Goal: Task Accomplishment & Management: Manage account settings

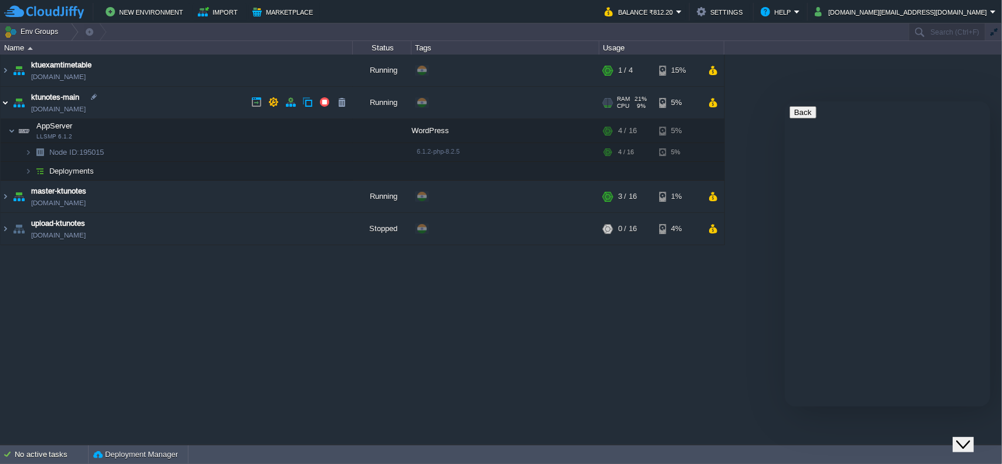
click at [5, 101] on img at bounding box center [5, 103] width 9 height 32
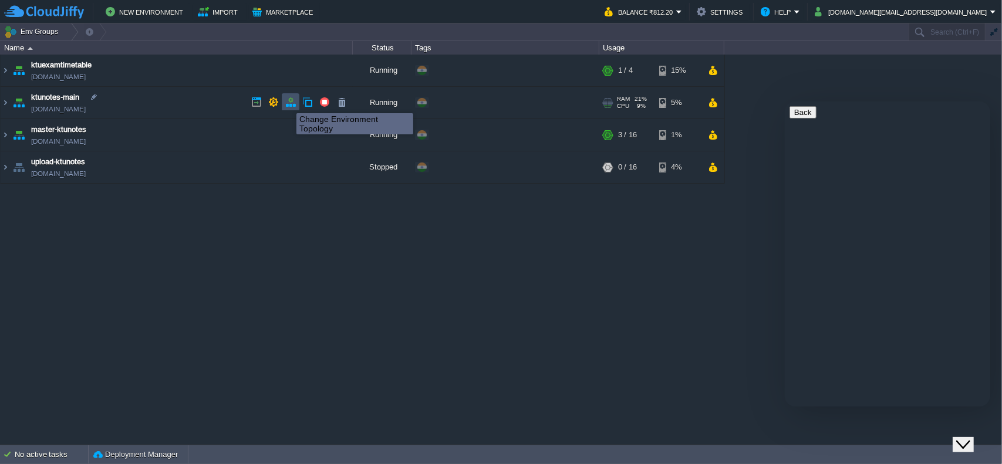
click at [288, 103] on button "button" at bounding box center [290, 102] width 11 height 11
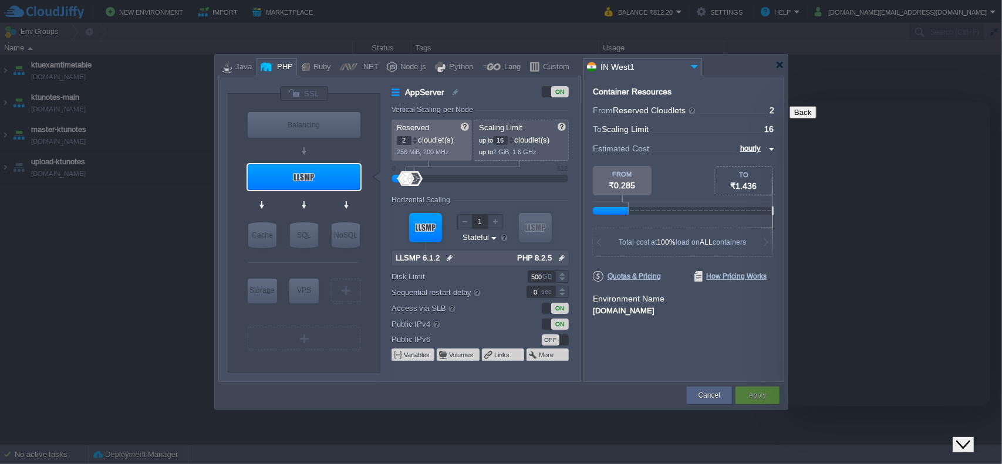
drag, startPoint x: 513, startPoint y: 259, endPoint x: 557, endPoint y: 258, distance: 44.6
click at [557, 258] on div "PHP 8.2.5" at bounding box center [540, 258] width 55 height 15
click at [783, 65] on div at bounding box center [779, 64] width 9 height 9
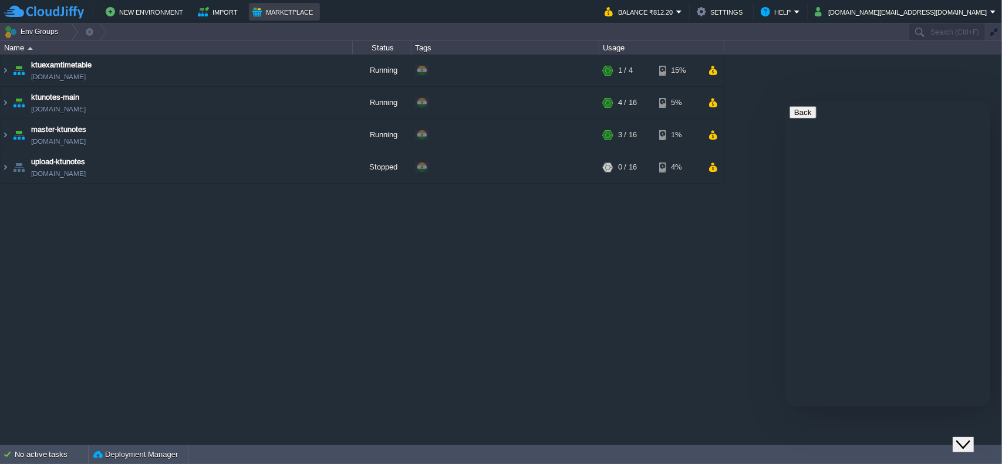
click at [280, 10] on button "Marketplace" at bounding box center [284, 12] width 64 height 14
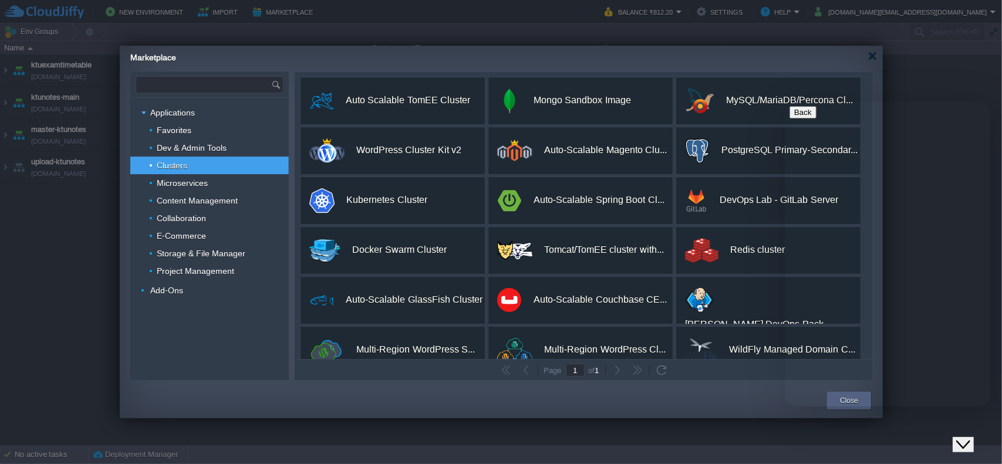
click at [197, 82] on input "text" at bounding box center [203, 85] width 135 height 16
type input "backup"
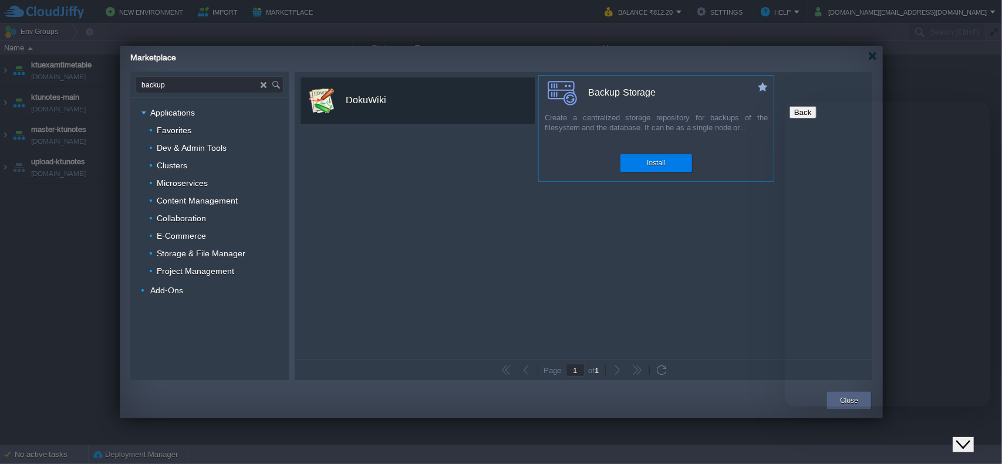
click at [676, 97] on div "Backup Storage" at bounding box center [660, 92] width 226 height 25
click at [663, 165] on button "Install" at bounding box center [656, 163] width 18 height 12
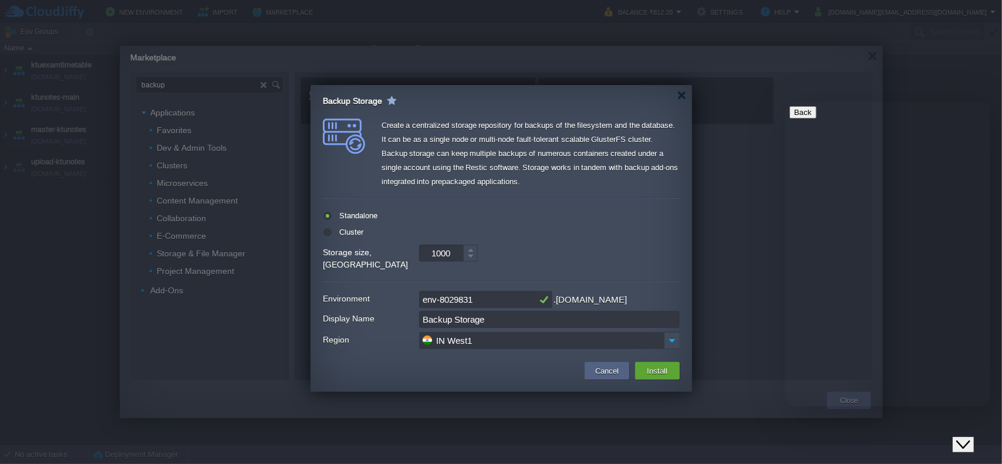
click at [454, 253] on input "1000" at bounding box center [441, 253] width 44 height 17
type input "100"
click at [486, 291] on input "env-8029831" at bounding box center [477, 299] width 117 height 17
click at [682, 97] on div at bounding box center [681, 95] width 9 height 9
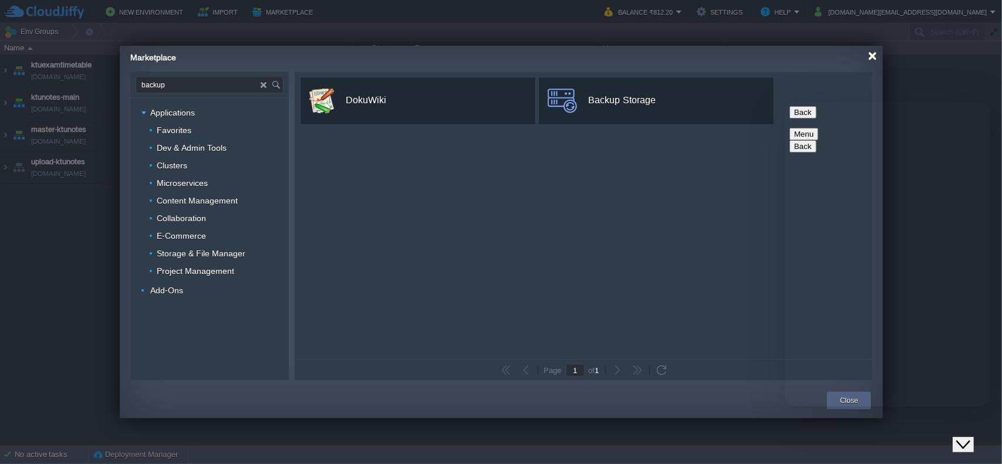
click at [871, 59] on div at bounding box center [872, 56] width 9 height 9
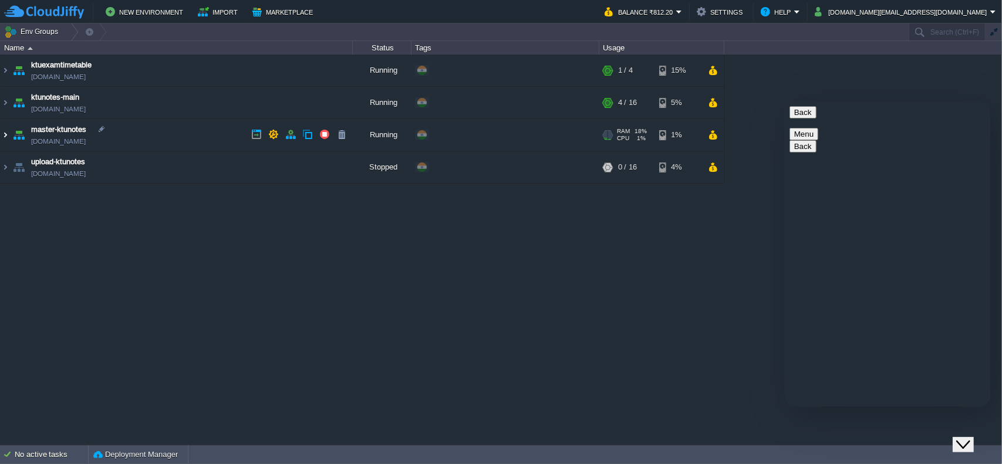
click at [6, 132] on img at bounding box center [5, 135] width 9 height 32
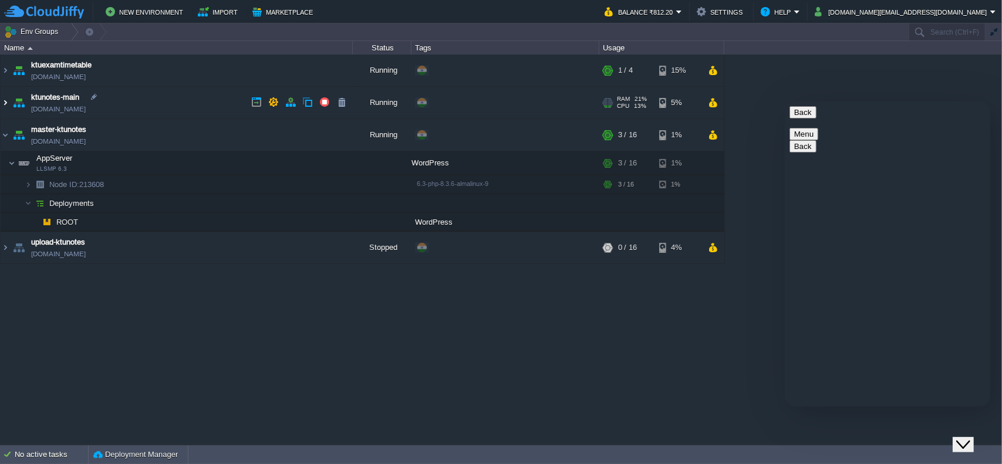
click at [9, 105] on img at bounding box center [5, 103] width 9 height 32
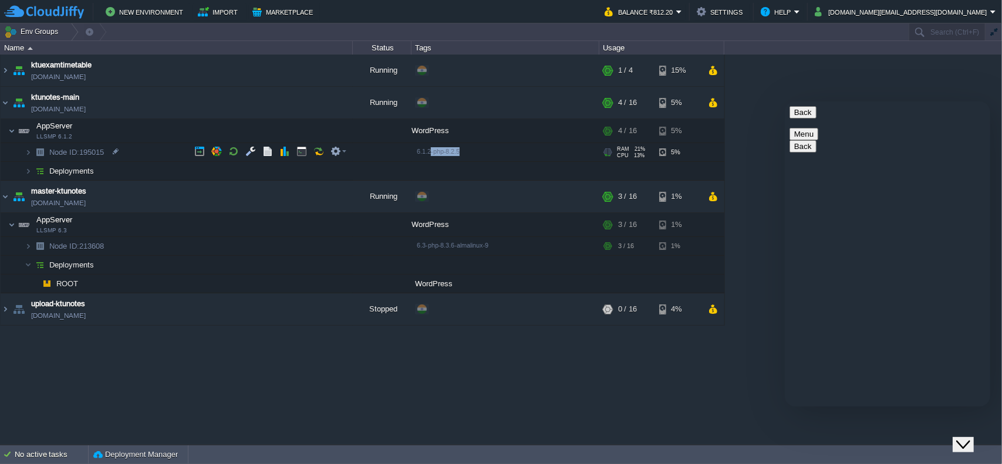
drag, startPoint x: 482, startPoint y: 158, endPoint x: 431, endPoint y: 156, distance: 51.1
click at [431, 156] on div "6.1.2-php-8.2.5" at bounding box center [505, 152] width 184 height 19
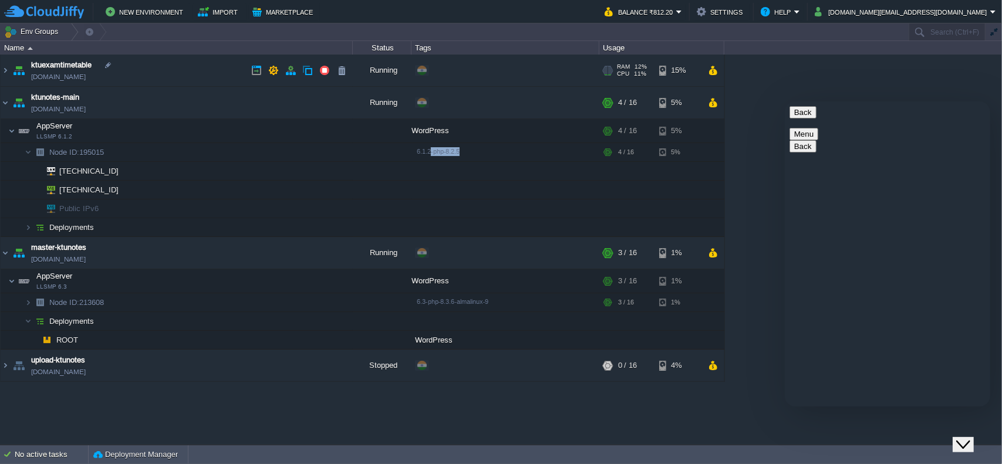
copy span "-php-8.2.5"
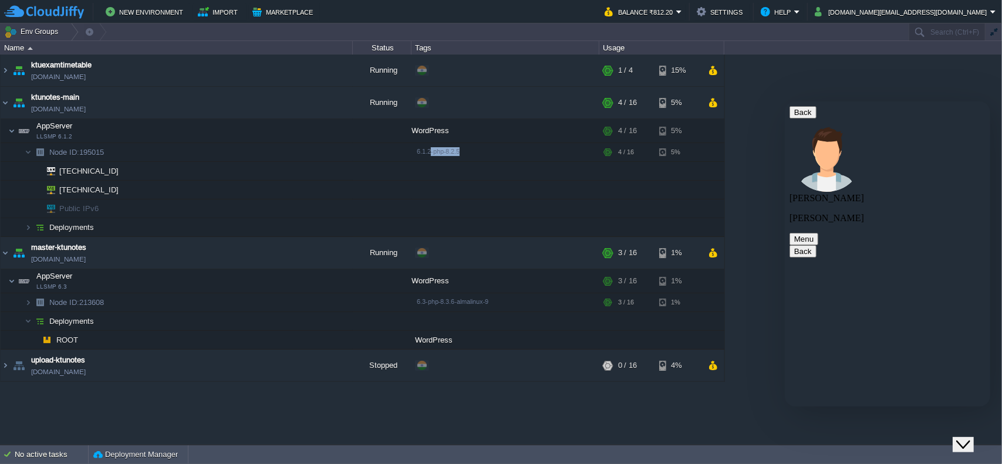
scroll to position [283, 0]
drag, startPoint x: 127, startPoint y: 151, endPoint x: 50, endPoint y: 153, distance: 76.3
click at [50, 153] on td "Node ID: 195015" at bounding box center [177, 152] width 352 height 19
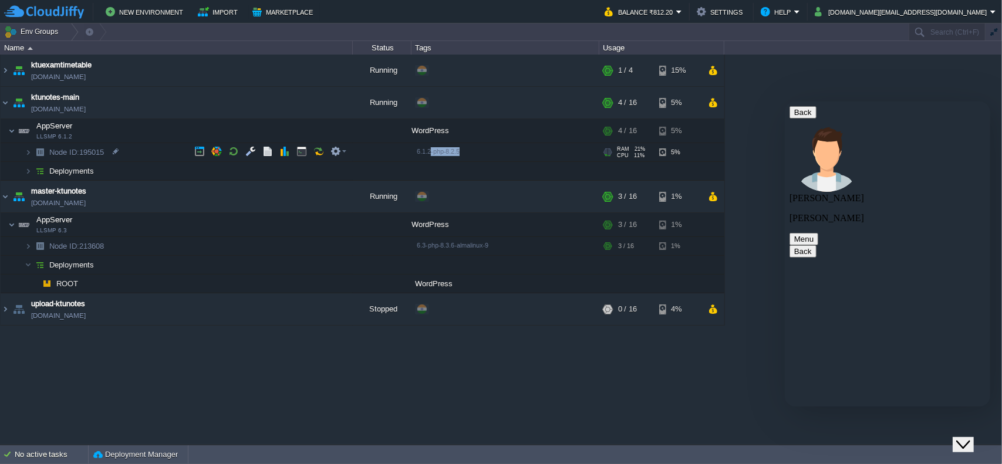
copy span "Node ID: 195015"
paste textarea "Node ID: 195015"
type textarea "Node ID: 195015"
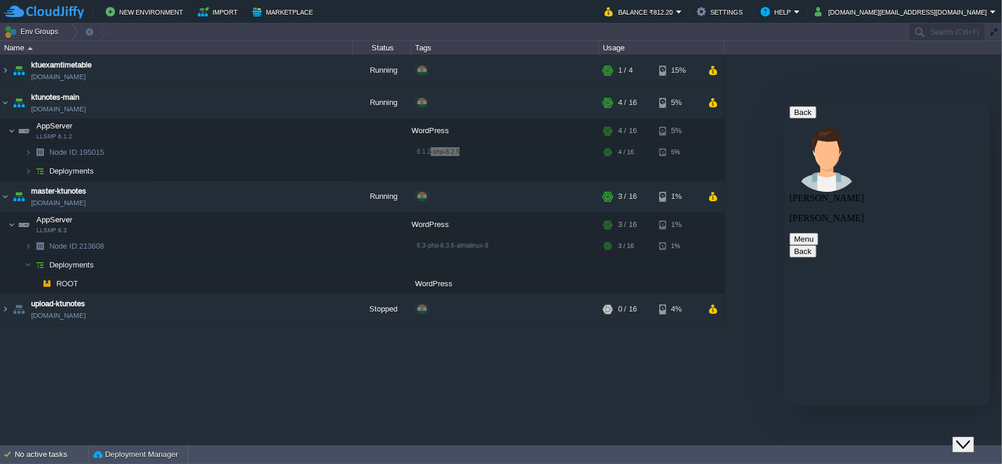
scroll to position [356, 0]
type textarea "ok"
click at [292, 200] on button "button" at bounding box center [290, 195] width 11 height 11
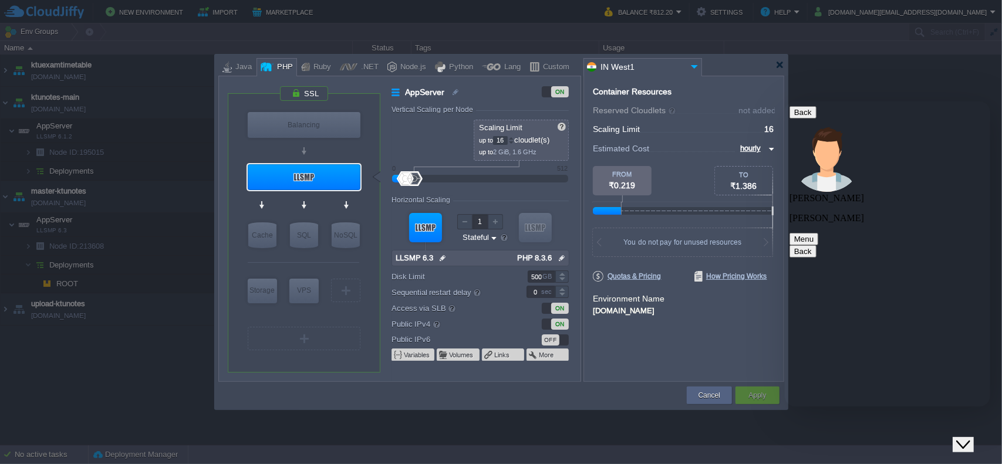
click at [562, 259] on img at bounding box center [562, 258] width 12 height 15
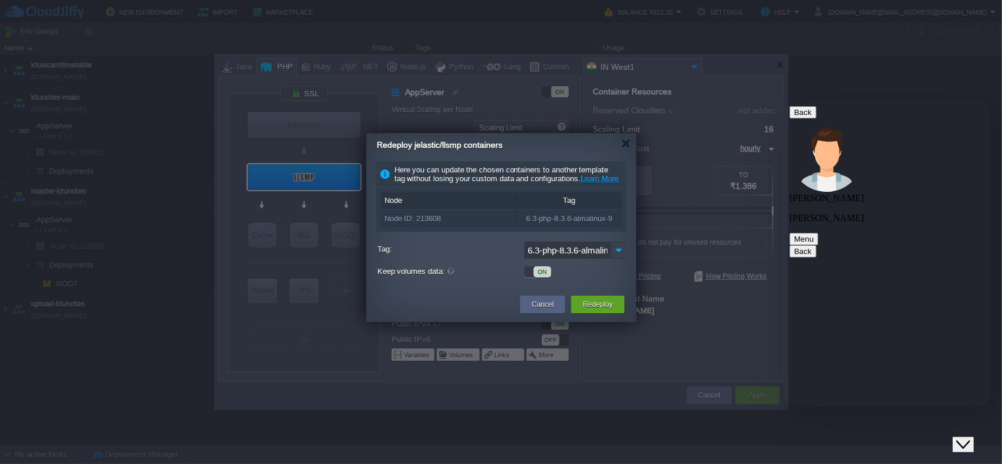
click at [613, 258] on img at bounding box center [618, 250] width 16 height 17
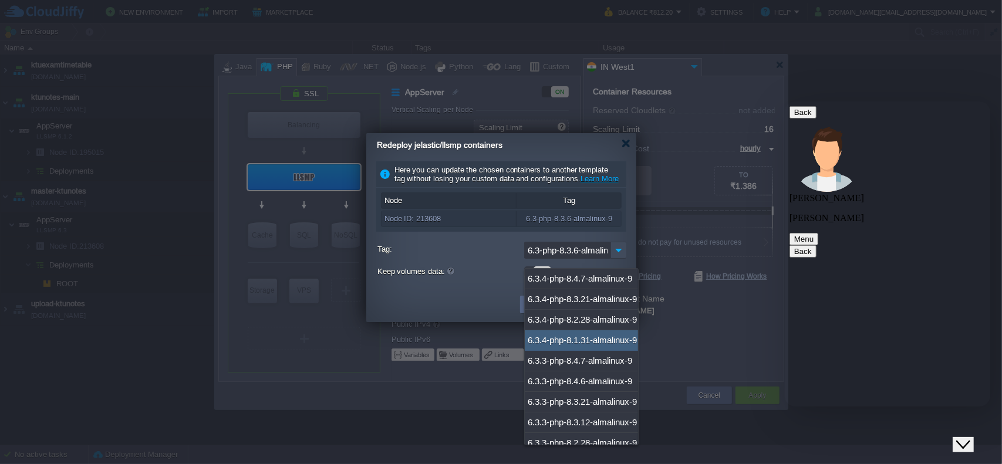
scroll to position [448, 0]
type textarea "ok"
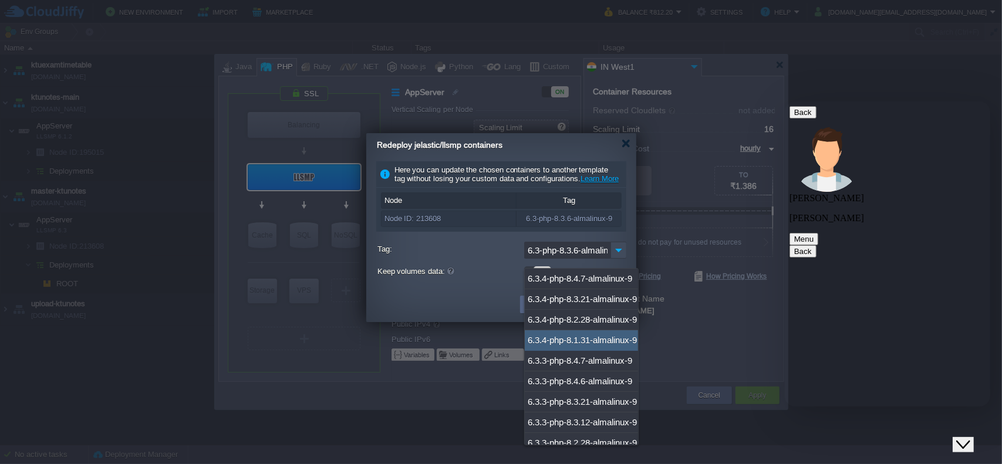
type textarea "no i am good"
type textarea "my site subpages are showing 403"
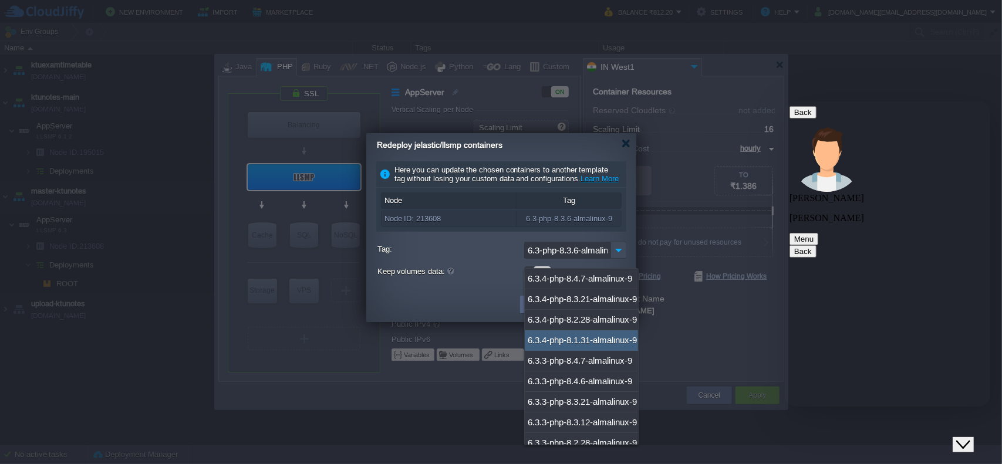
scroll to position [757, 0]
paste textarea "[URL][DOMAIN_NAME]"
type textarea "can you check : [URL][DOMAIN_NAME]"
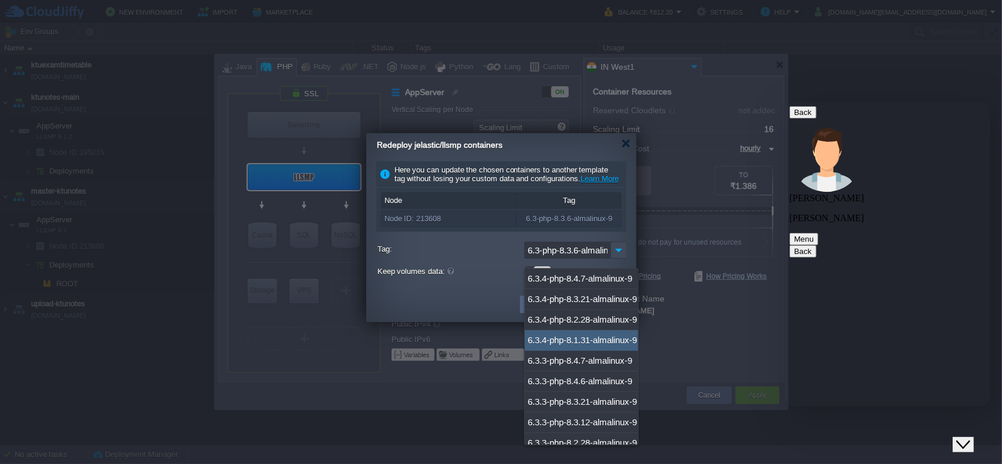
click at [732, 129] on div at bounding box center [501, 232] width 1002 height 464
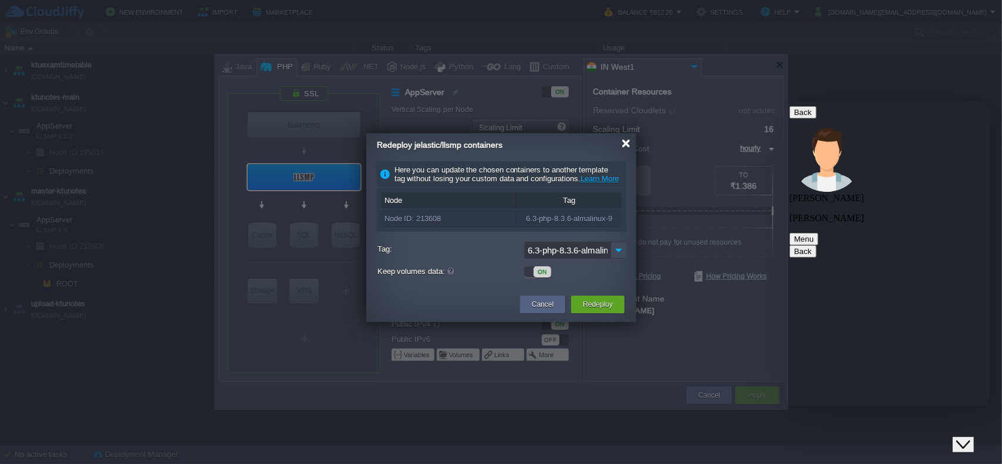
click at [624, 139] on div at bounding box center [625, 143] width 9 height 9
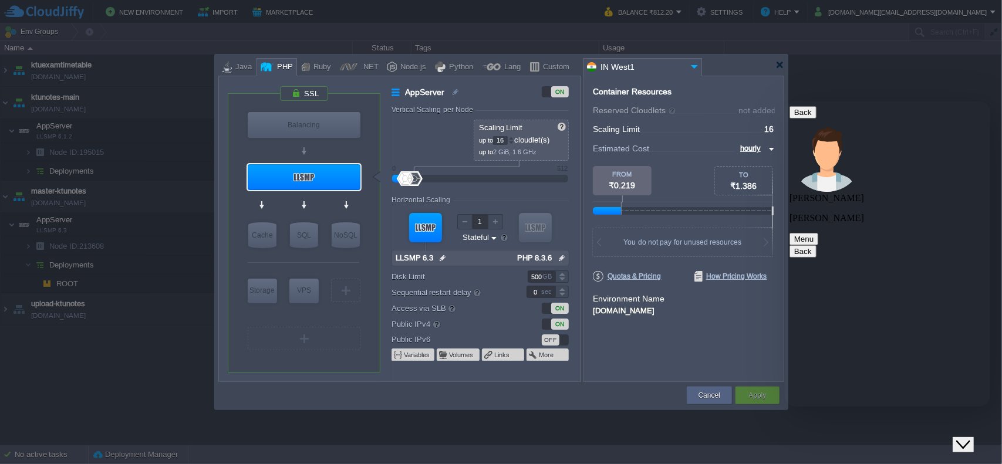
click at [778, 70] on div at bounding box center [501, 65] width 566 height 21
click at [780, 67] on div at bounding box center [779, 64] width 9 height 9
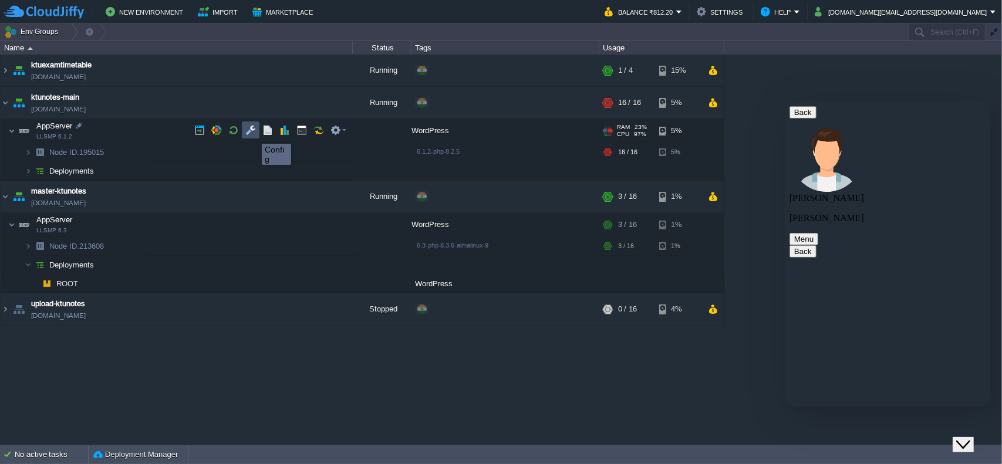
click at [253, 133] on button "button" at bounding box center [250, 130] width 11 height 11
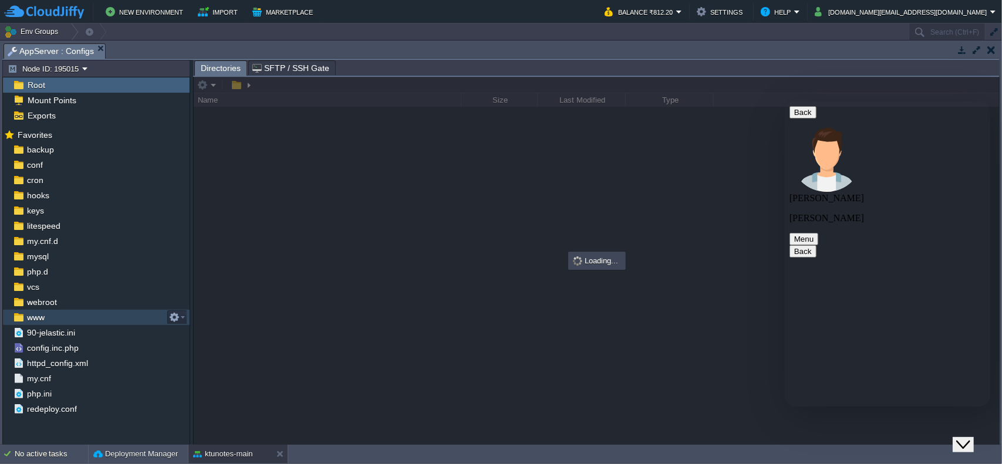
click at [53, 317] on div "www" at bounding box center [96, 317] width 187 height 15
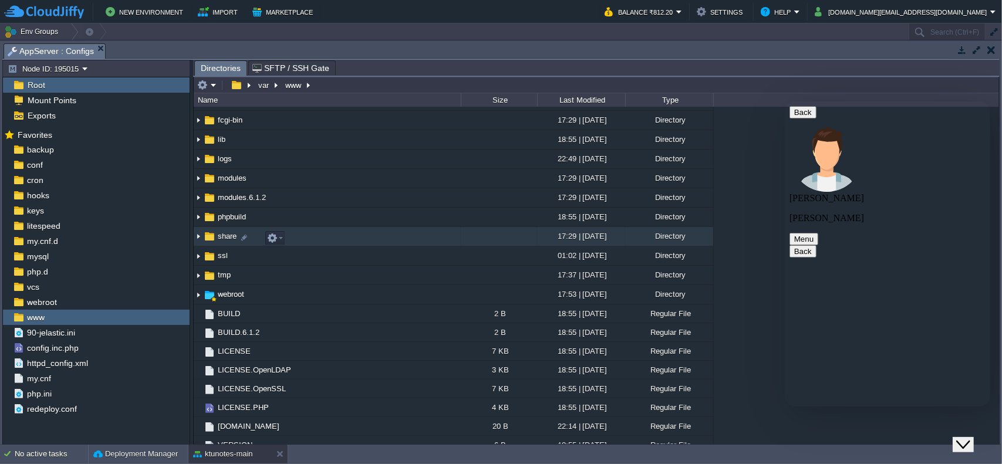
scroll to position [181, 0]
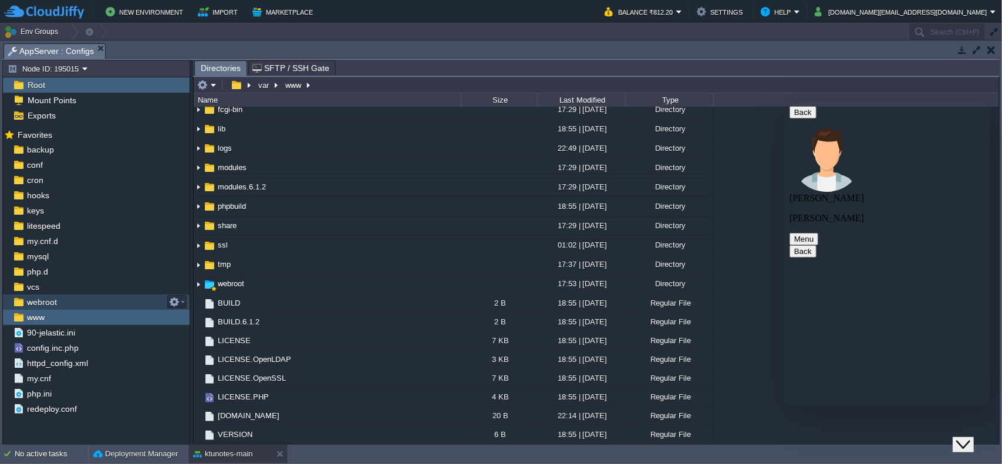
click at [67, 303] on div "webroot" at bounding box center [96, 302] width 187 height 15
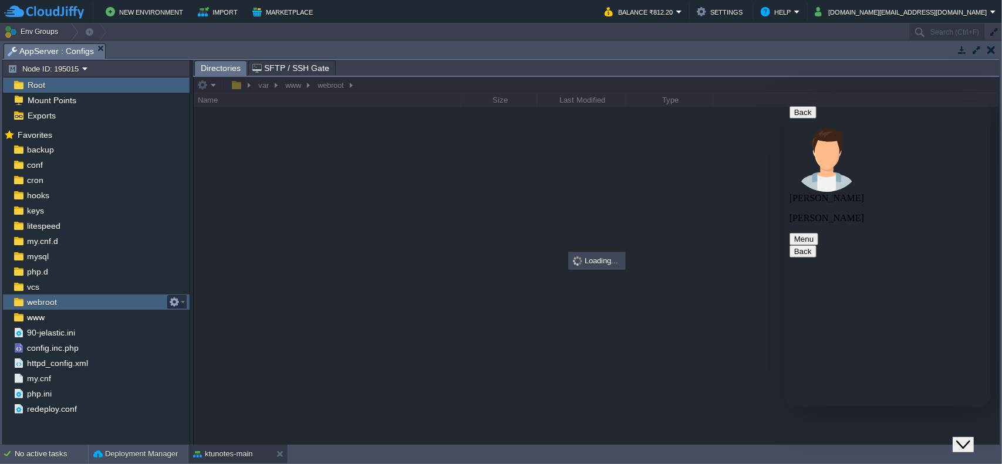
scroll to position [0, 0]
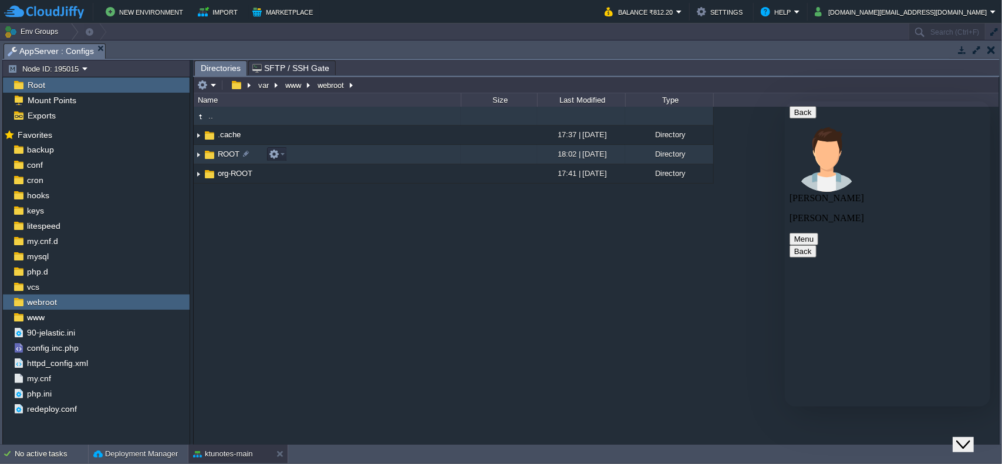
click at [229, 152] on span "ROOT" at bounding box center [228, 154] width 25 height 10
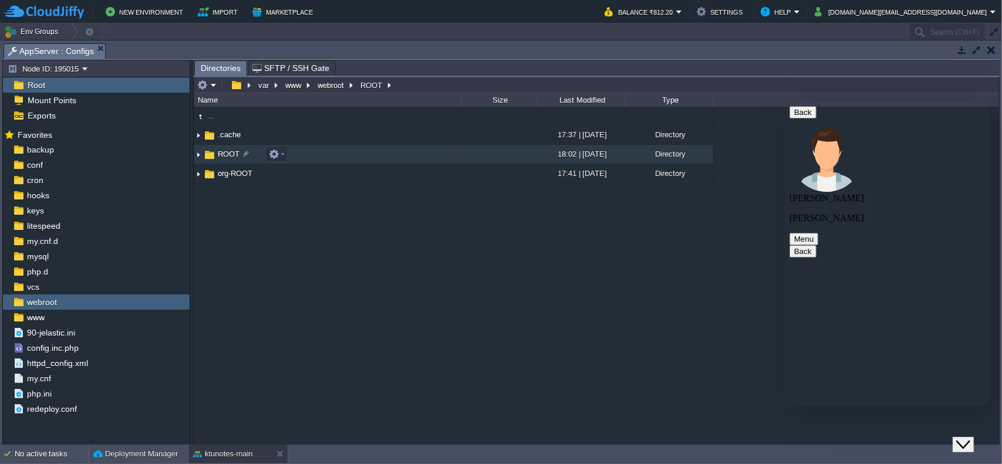
click at [229, 152] on span "ROOT" at bounding box center [228, 154] width 25 height 10
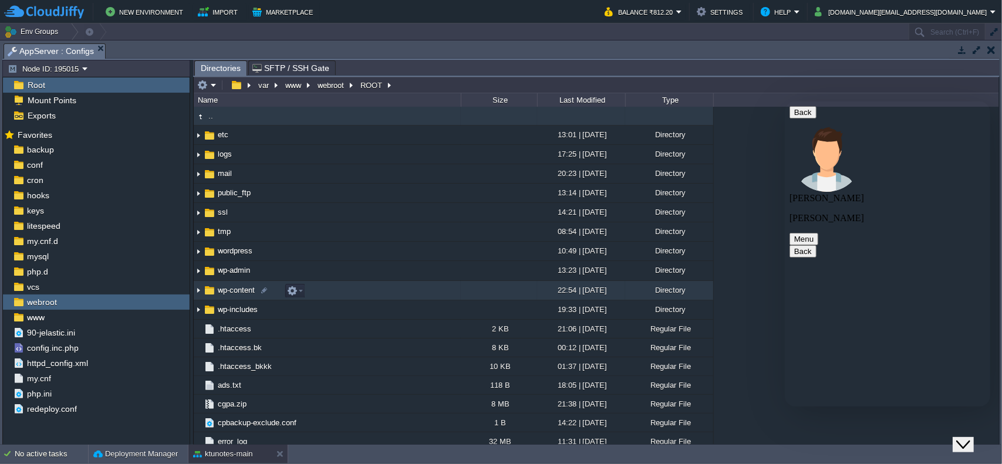
click at [246, 288] on span "wp-content" at bounding box center [236, 290] width 40 height 10
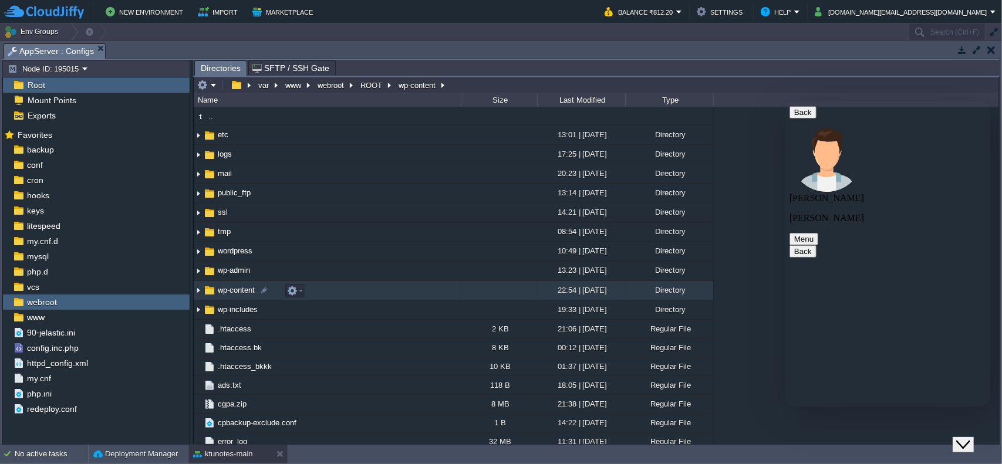
click at [246, 288] on span "wp-content" at bounding box center [236, 290] width 40 height 10
click at [244, 292] on span "wp-content" at bounding box center [236, 290] width 40 height 10
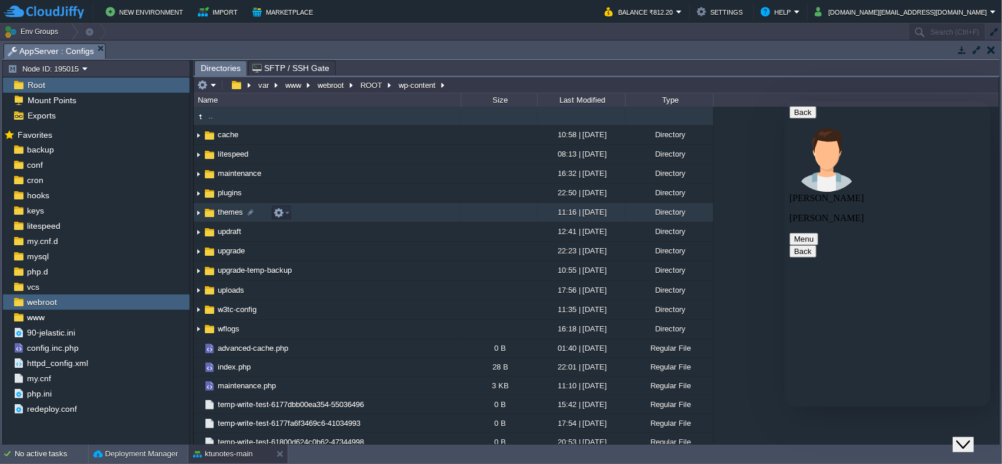
click at [234, 214] on span "themes" at bounding box center [230, 212] width 29 height 10
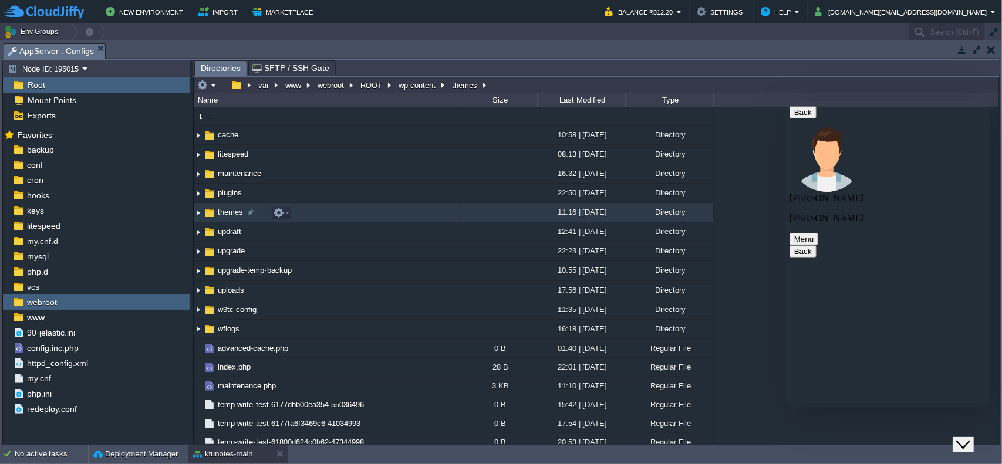
click at [234, 214] on span "themes" at bounding box center [230, 212] width 29 height 10
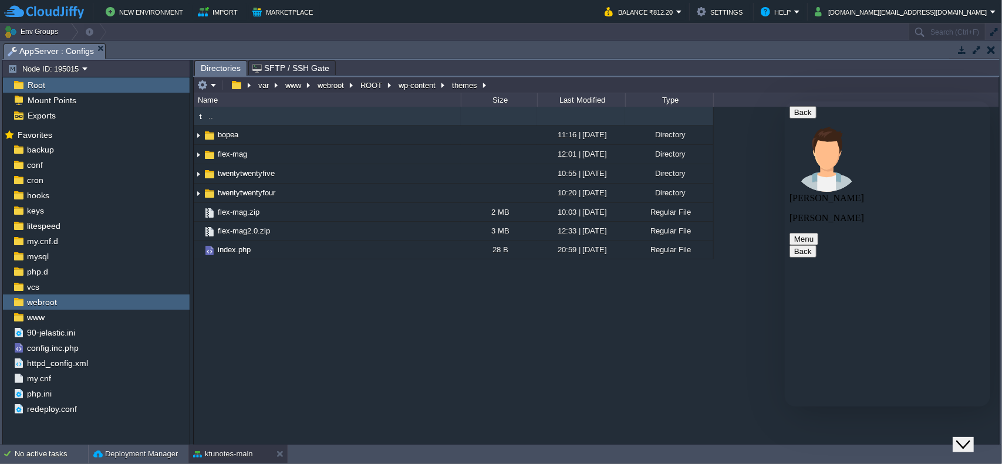
scroll to position [955, 0]
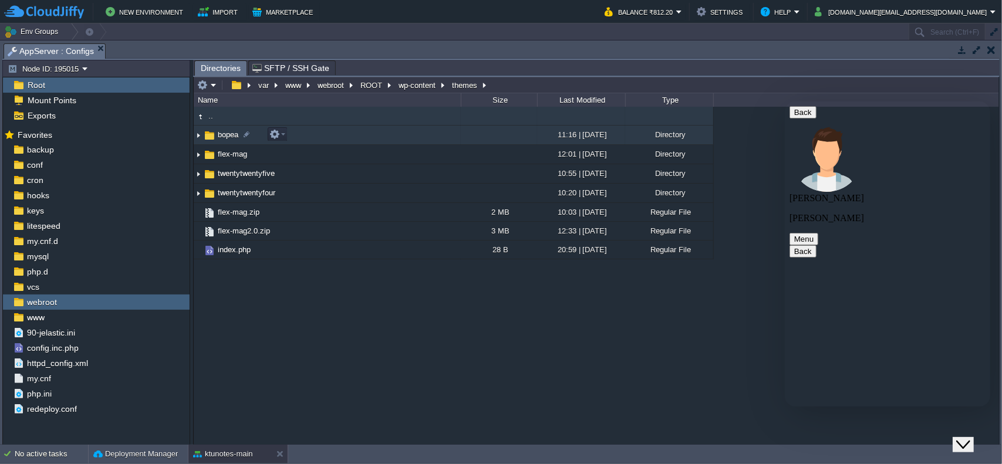
click at [226, 134] on span "bopea" at bounding box center [228, 135] width 24 height 10
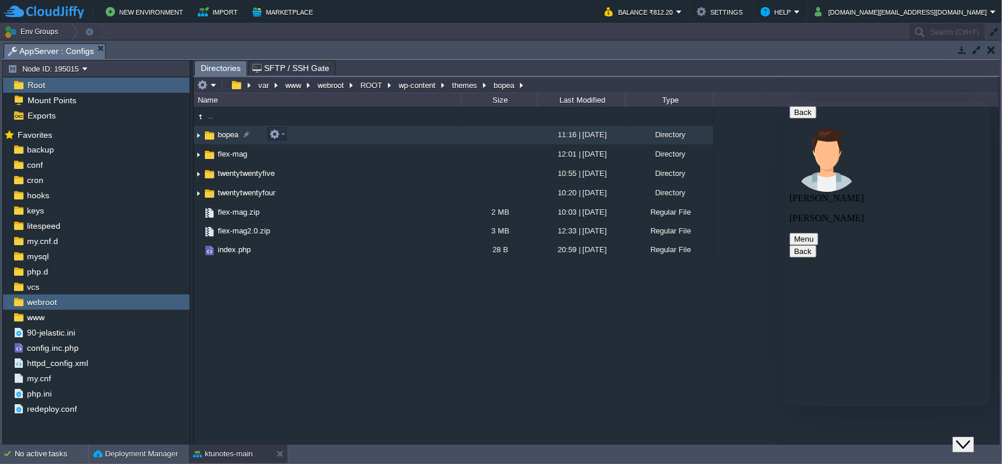
click at [226, 134] on span "bopea" at bounding box center [228, 135] width 24 height 10
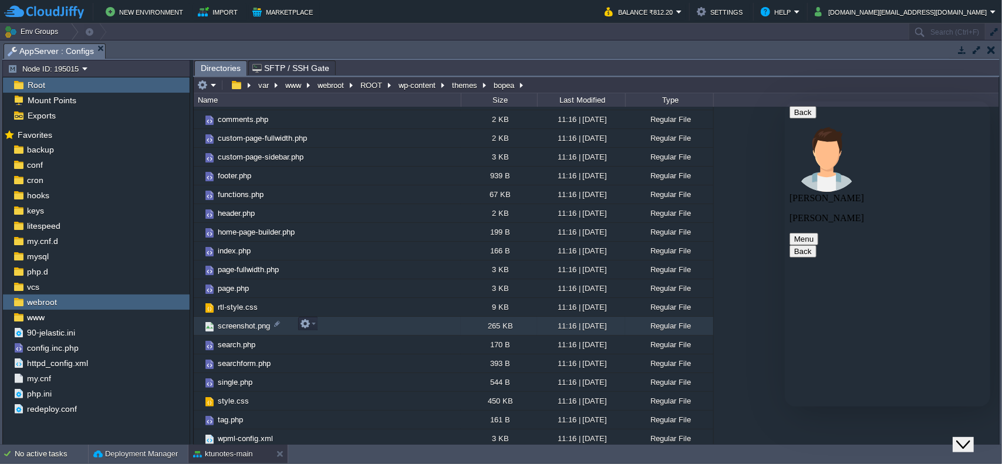
scroll to position [0, 0]
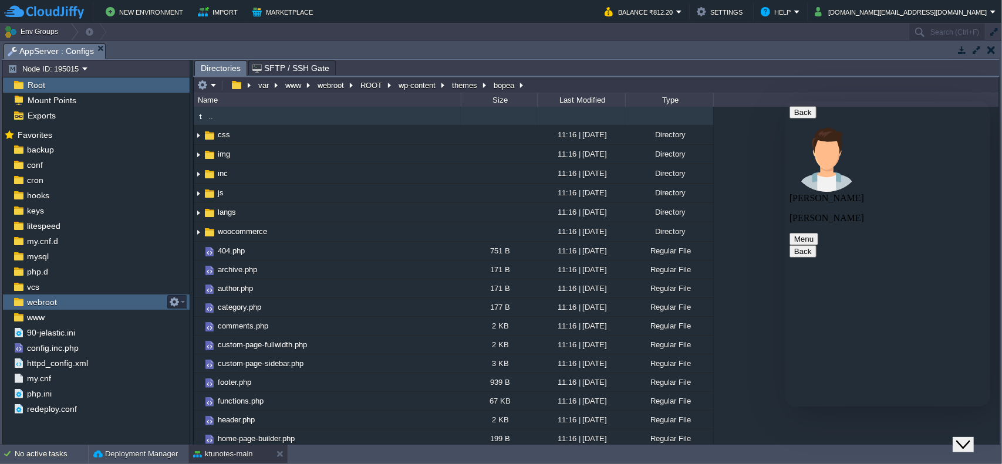
click at [97, 301] on div "webroot" at bounding box center [96, 302] width 187 height 15
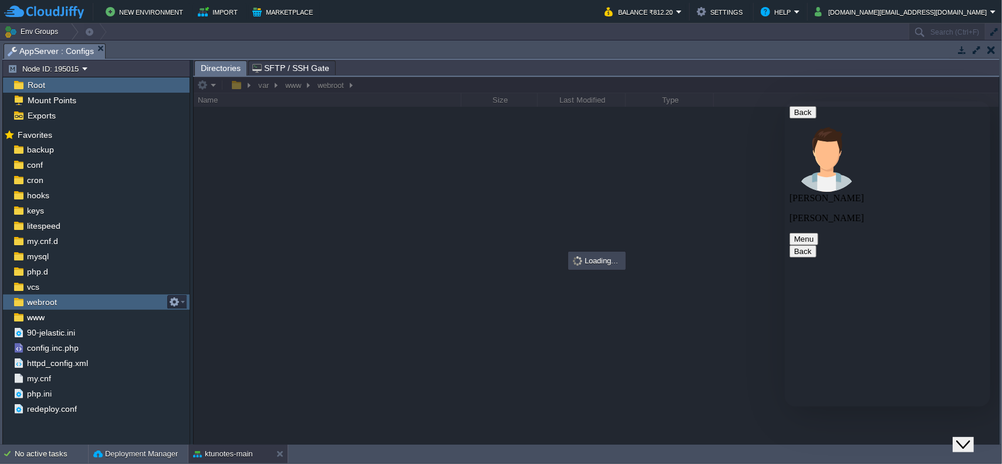
click at [97, 301] on div "webroot" at bounding box center [96, 302] width 187 height 15
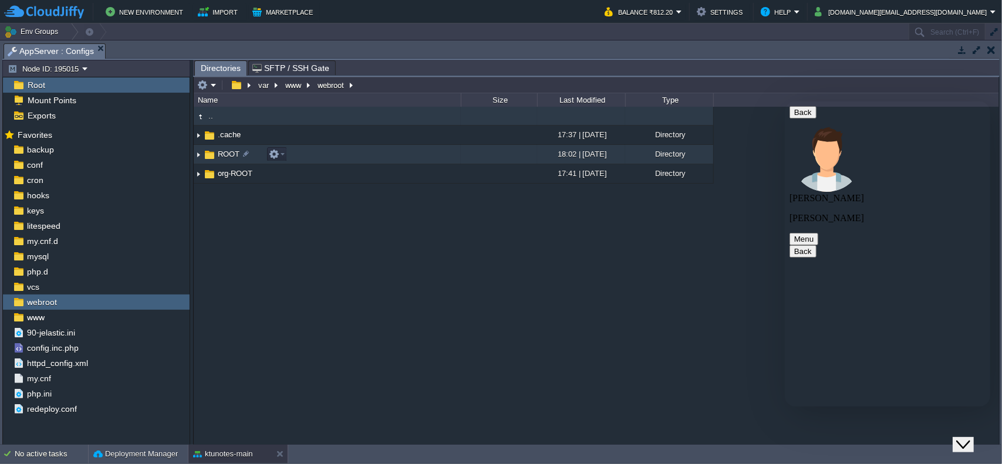
click at [230, 151] on span "ROOT" at bounding box center [228, 154] width 25 height 10
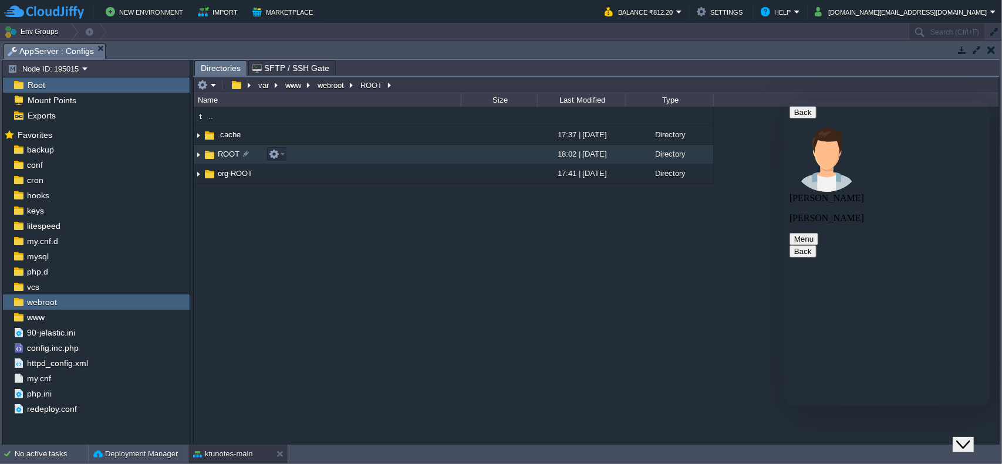
click at [230, 151] on span "ROOT" at bounding box center [228, 154] width 25 height 10
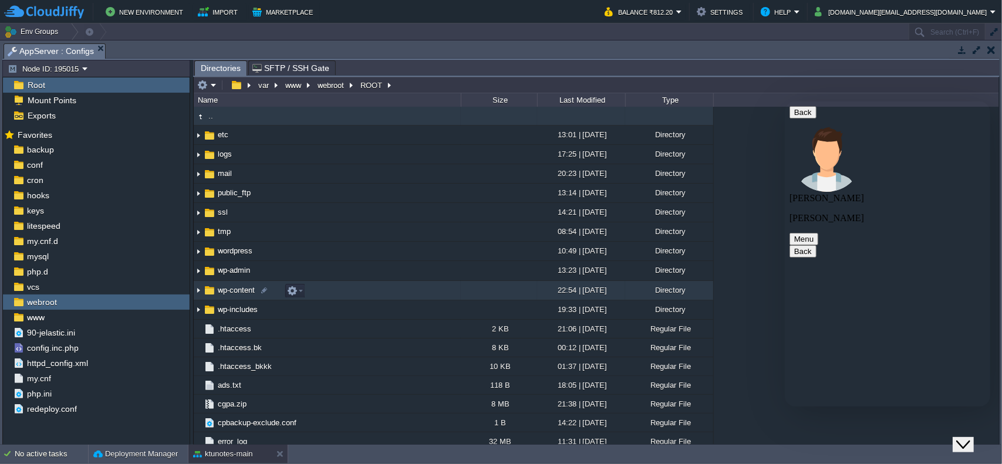
click at [234, 292] on span "wp-content" at bounding box center [236, 290] width 40 height 10
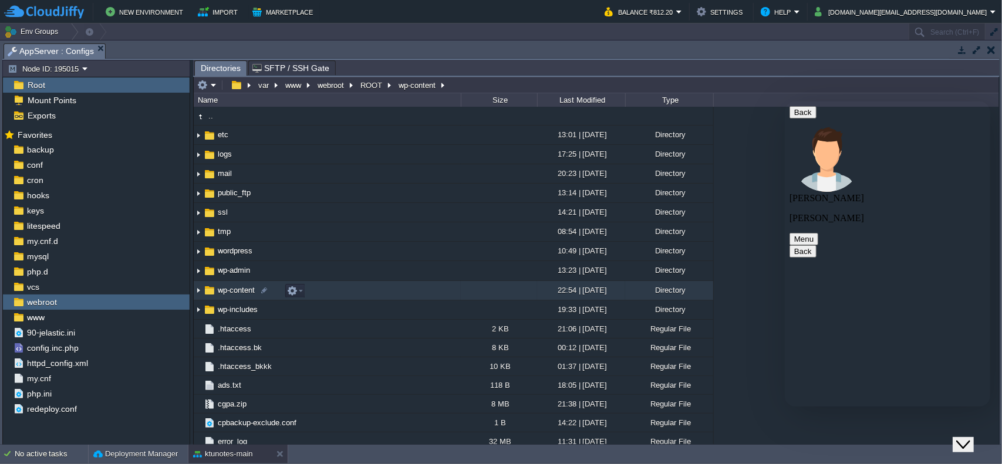
click at [234, 292] on span "wp-content" at bounding box center [236, 290] width 40 height 10
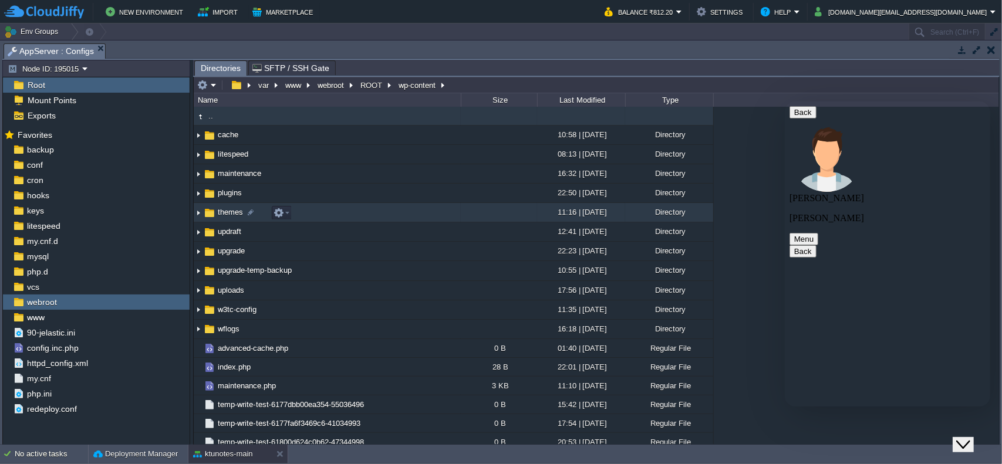
click at [344, 217] on td "themes" at bounding box center [327, 212] width 267 height 19
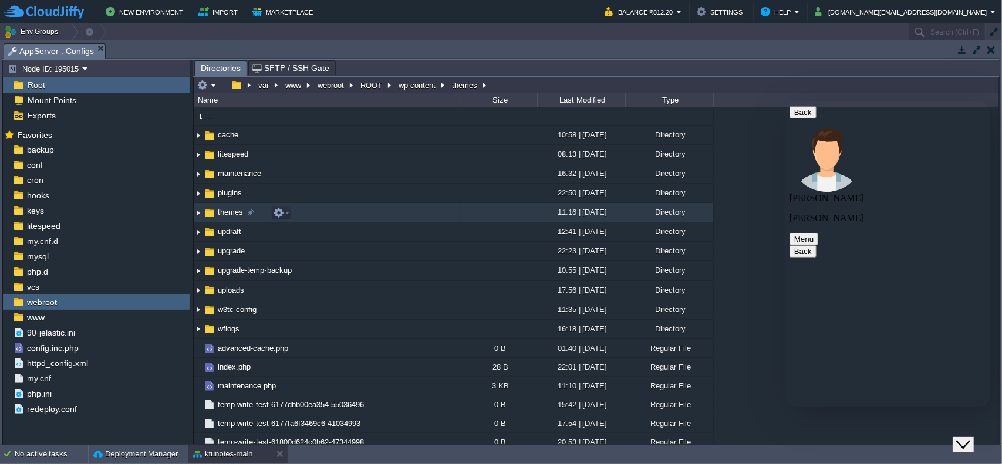
click at [344, 217] on td "themes" at bounding box center [327, 212] width 267 height 19
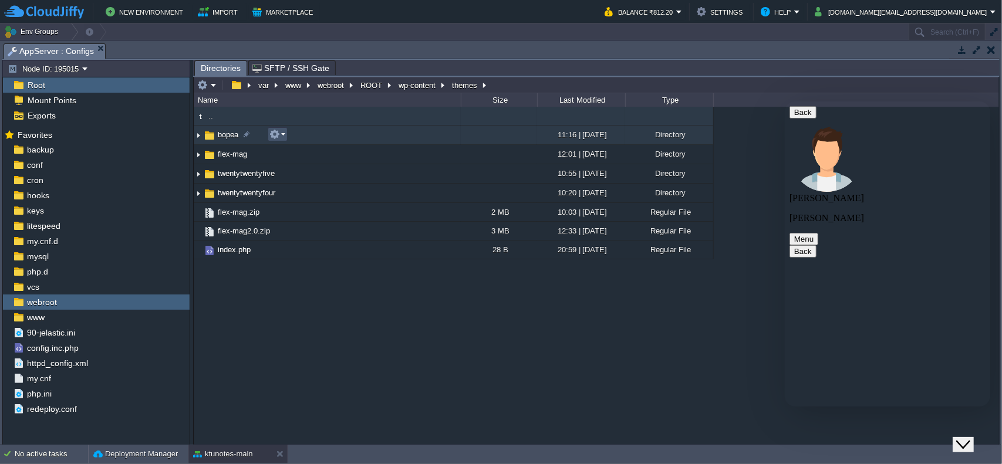
drag, startPoint x: 297, startPoint y: 138, endPoint x: 275, endPoint y: 133, distance: 22.8
click at [275, 133] on button "button" at bounding box center [274, 134] width 11 height 11
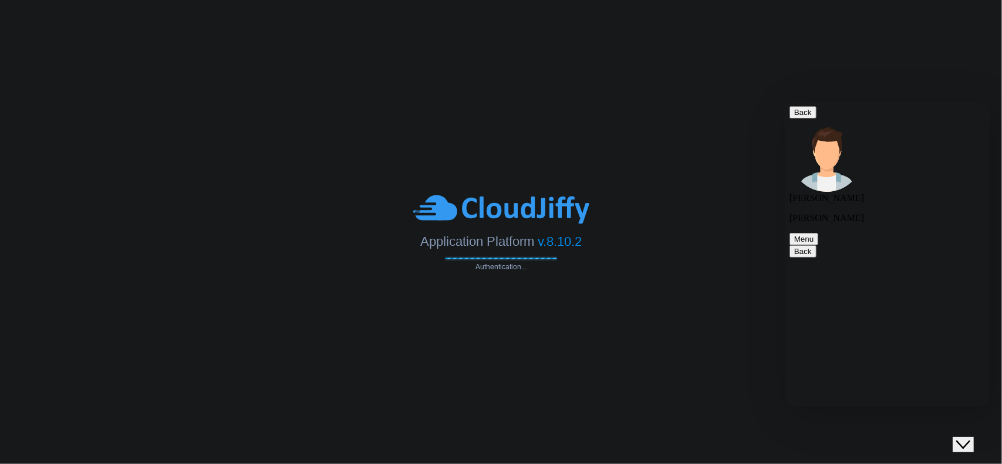
scroll to position [922, 0]
click at [975, 430] on icon "Close Chat This icon closes the chat window." at bounding box center [969, 434] width 14 height 14
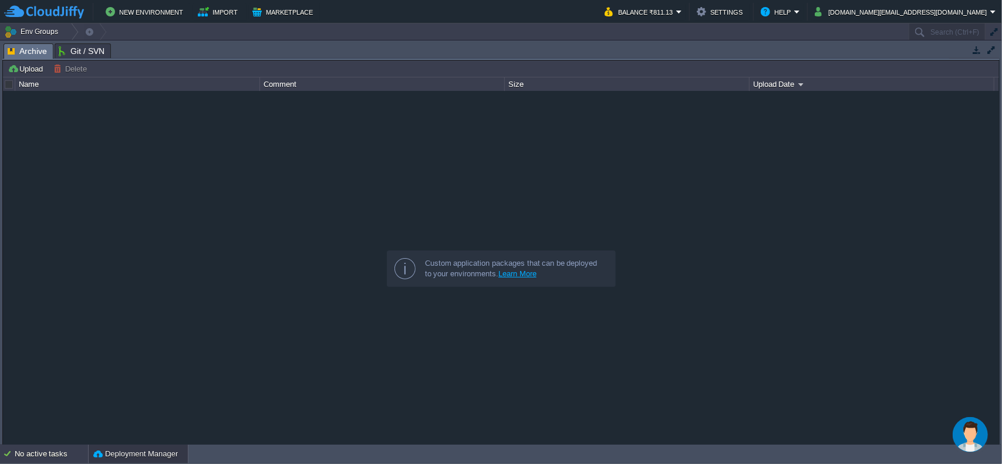
click at [33, 447] on div "No active tasks" at bounding box center [51, 454] width 73 height 19
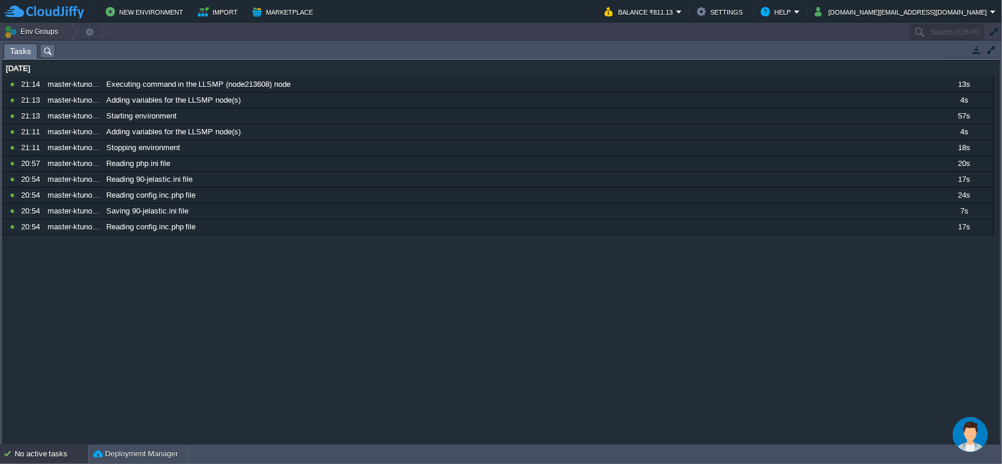
click at [52, 455] on div "No active tasks" at bounding box center [51, 454] width 73 height 19
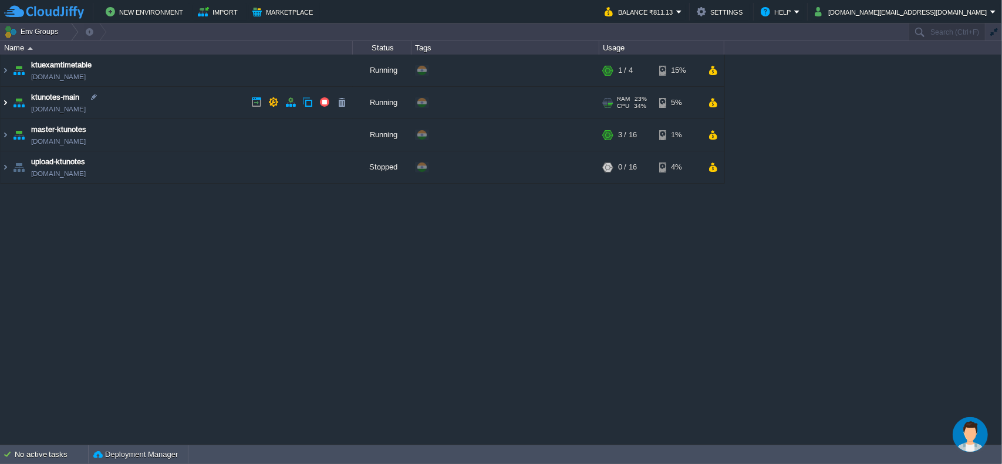
click at [5, 103] on img at bounding box center [5, 103] width 9 height 32
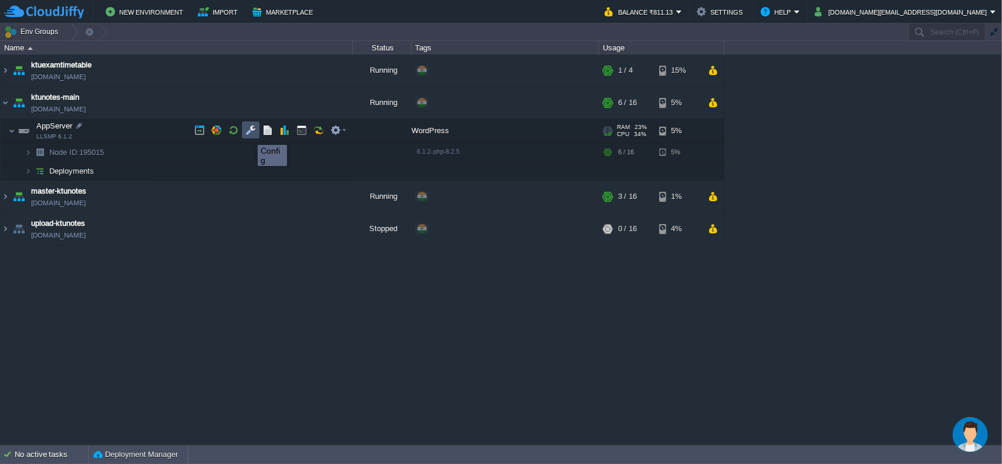
click at [249, 134] on button "button" at bounding box center [250, 130] width 11 height 11
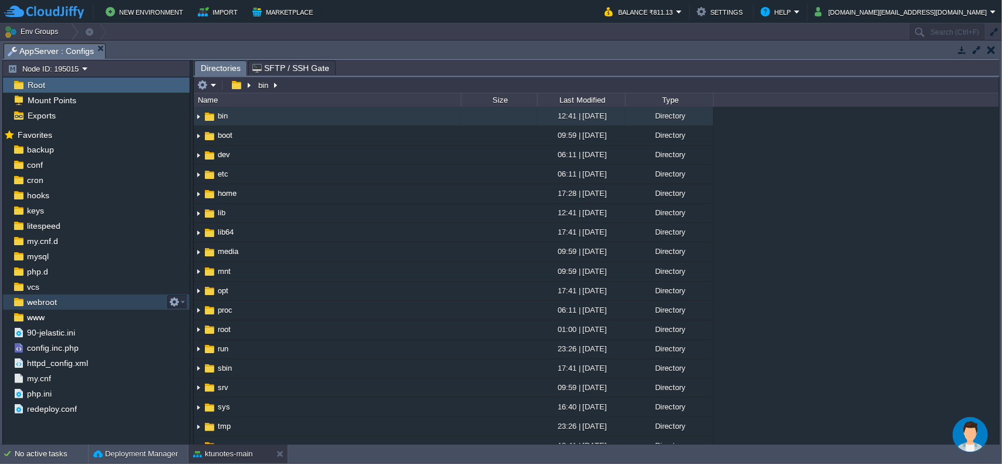
click at [48, 302] on span "webroot" at bounding box center [42, 302] width 34 height 11
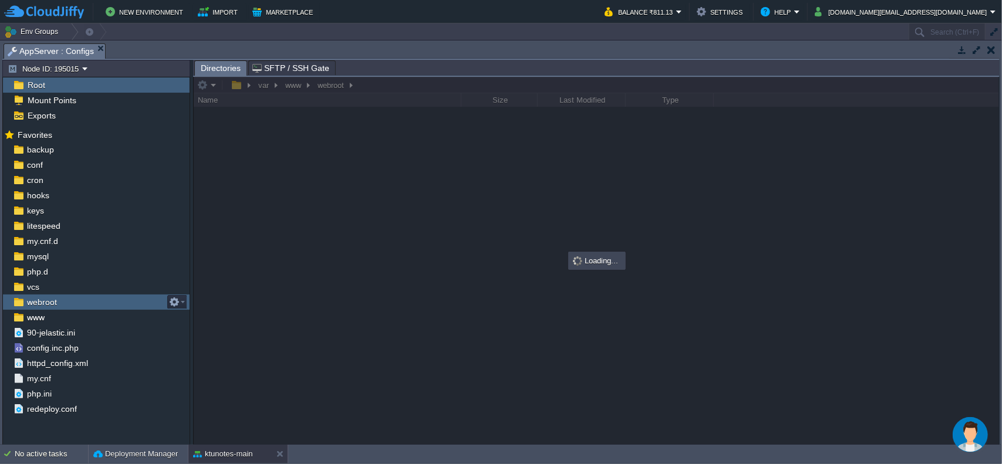
click at [48, 302] on span "webroot" at bounding box center [42, 302] width 34 height 11
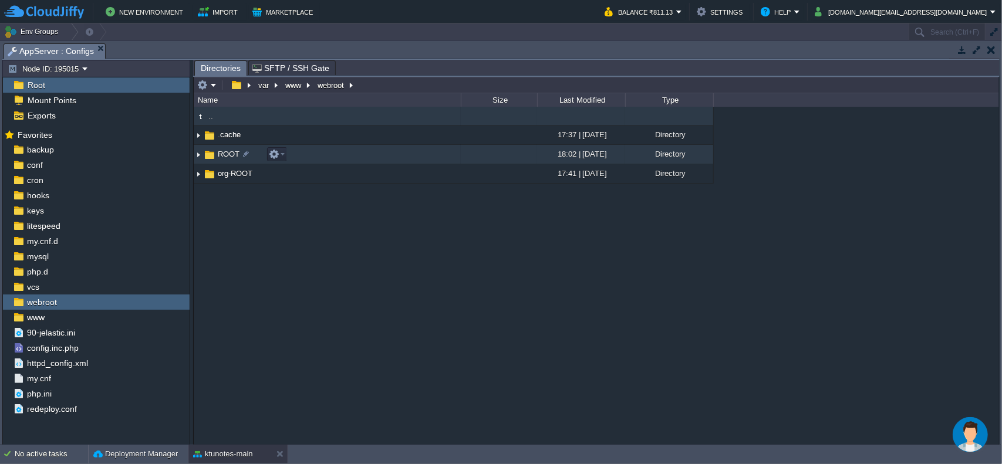
click at [226, 150] on span "ROOT" at bounding box center [228, 154] width 25 height 10
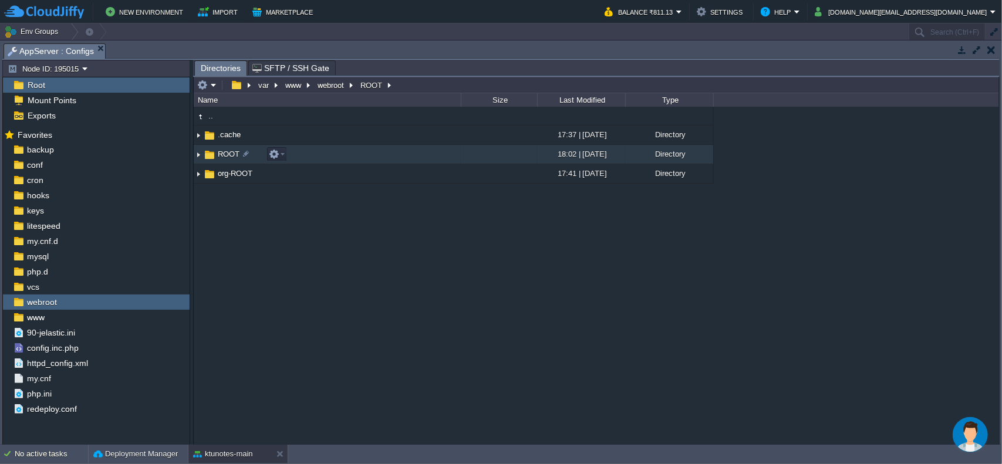
click at [226, 150] on span "ROOT" at bounding box center [228, 154] width 25 height 10
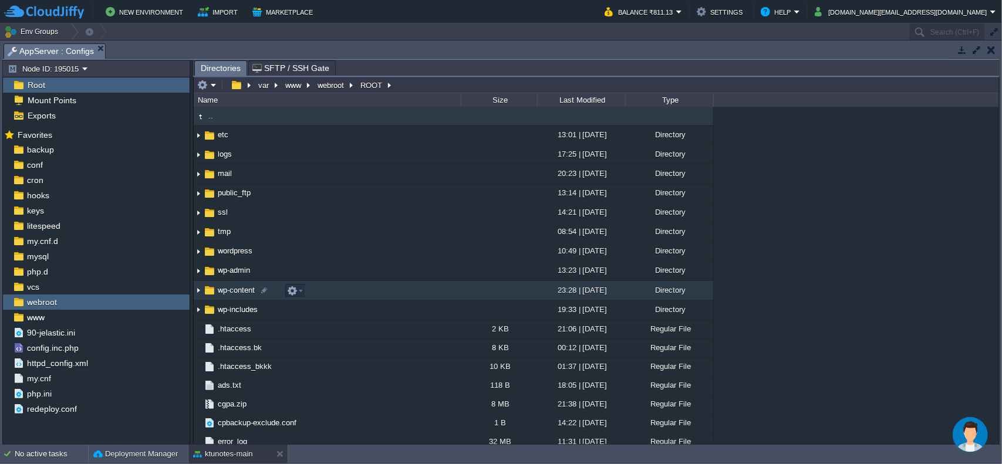
click at [232, 292] on span "wp-content" at bounding box center [236, 290] width 40 height 10
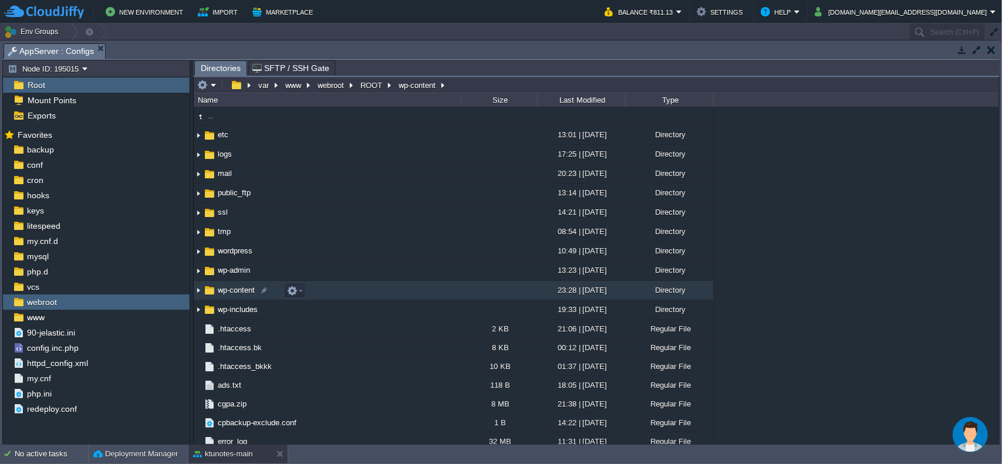
click at [232, 292] on span "wp-content" at bounding box center [236, 290] width 40 height 10
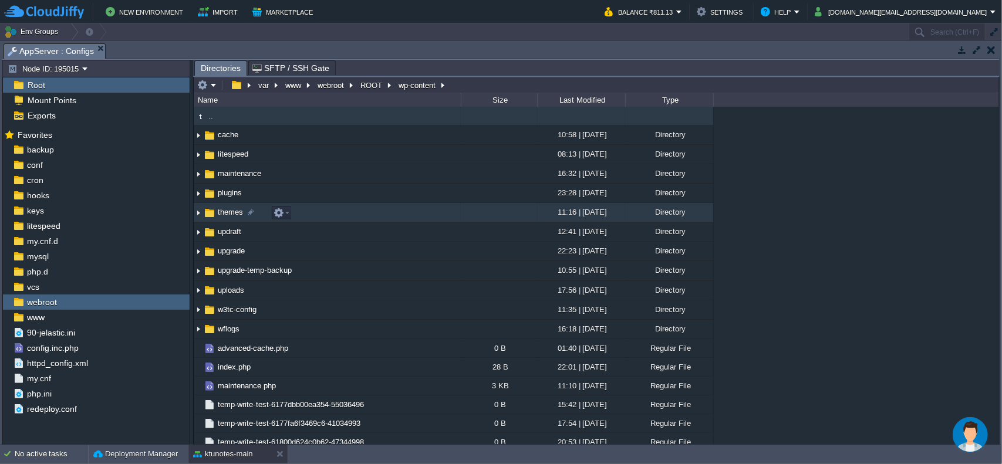
click at [231, 213] on span "themes" at bounding box center [230, 212] width 29 height 10
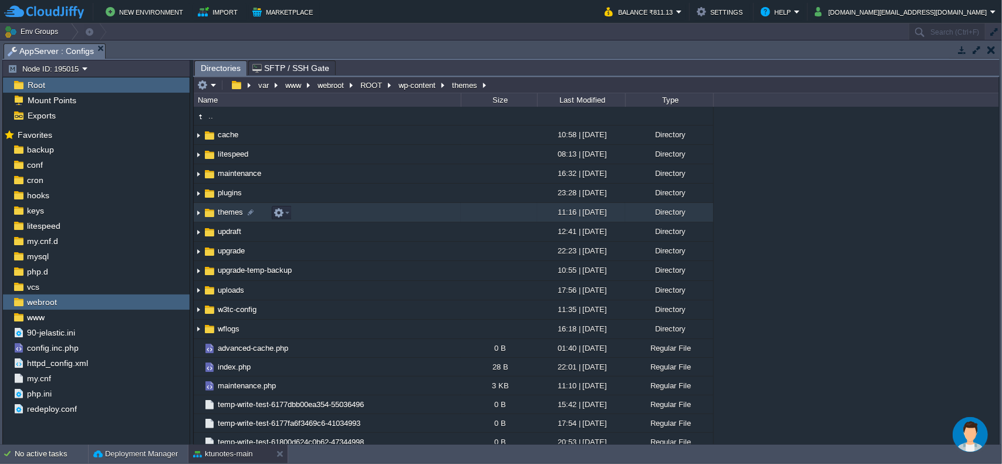
click at [231, 213] on span "themes" at bounding box center [230, 212] width 29 height 10
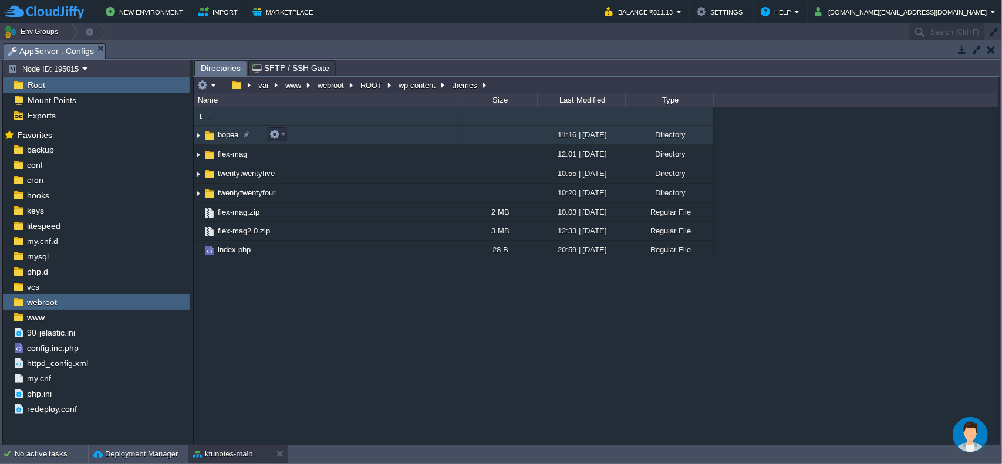
drag, startPoint x: 236, startPoint y: 134, endPoint x: 426, endPoint y: 139, distance: 190.2
click at [427, 139] on td "bopea" at bounding box center [327, 135] width 267 height 19
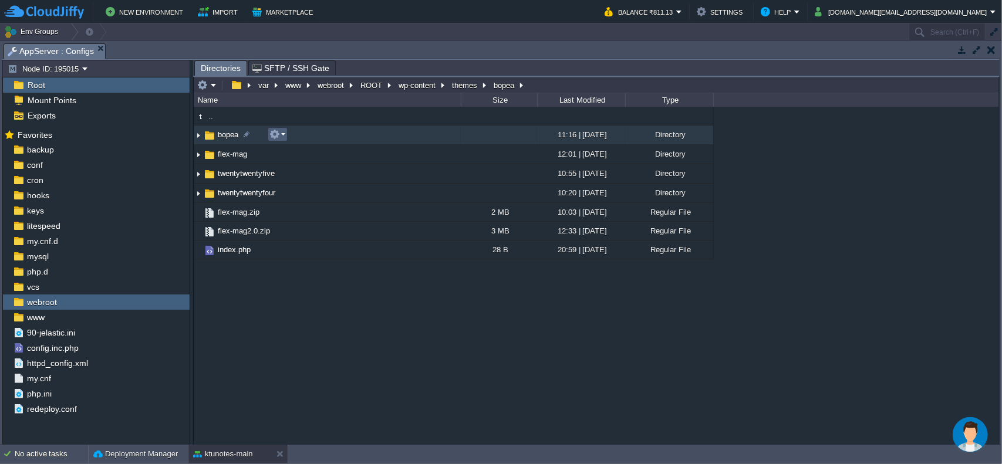
click at [281, 134] on em at bounding box center [277, 134] width 16 height 11
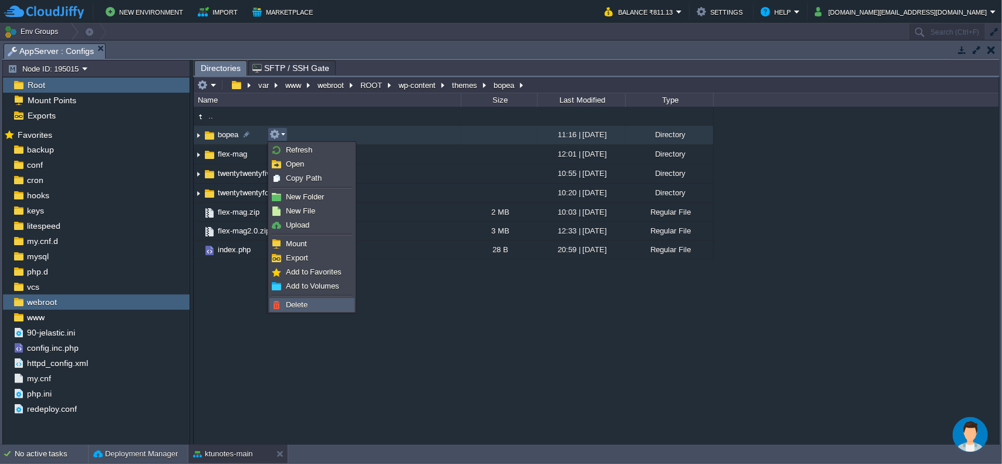
click at [296, 309] on span "Delete" at bounding box center [297, 304] width 22 height 9
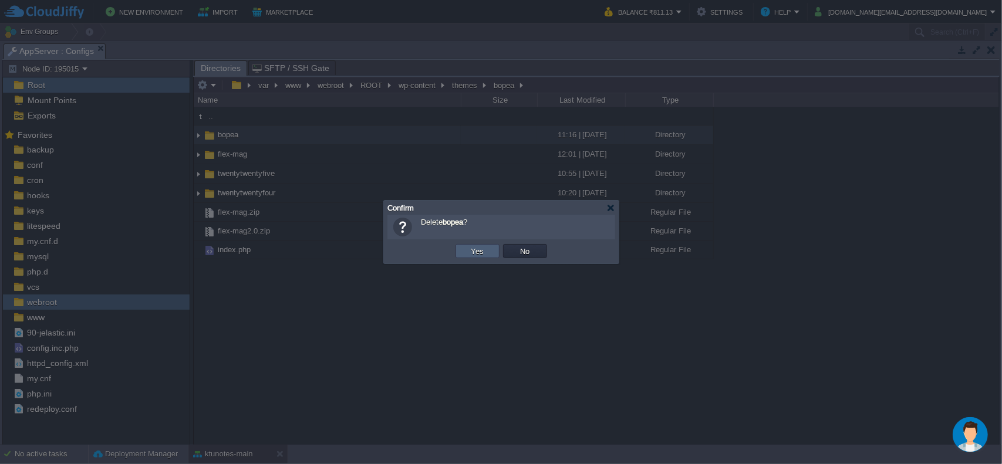
click at [485, 245] on td "Yes" at bounding box center [477, 251] width 44 height 14
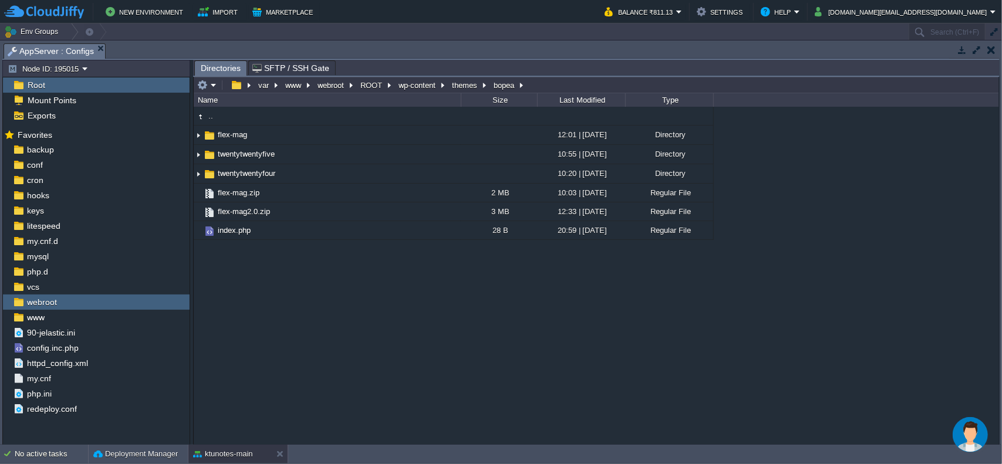
click at [404, 77] on div "var www webroot ROOT wp-content themes bopea" at bounding box center [361, 85] width 334 height 16
click at [408, 84] on button "wp-content" at bounding box center [418, 85] width 42 height 11
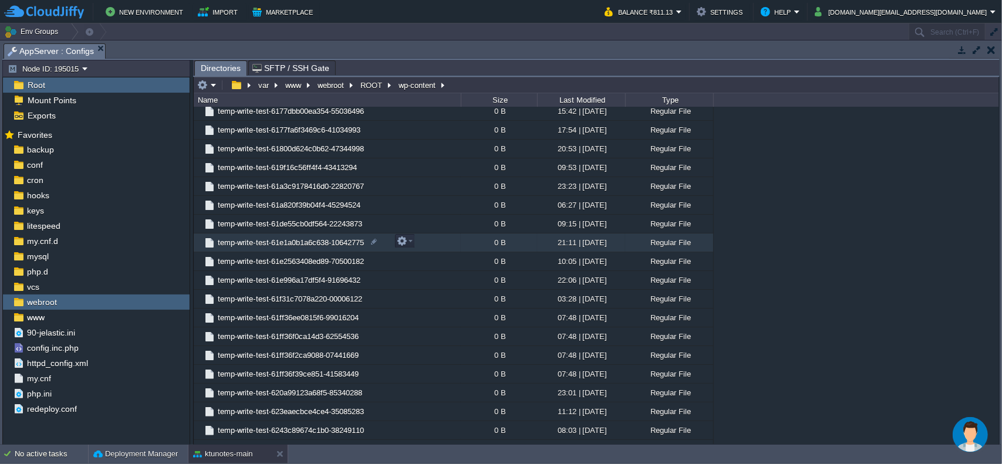
scroll to position [0, 0]
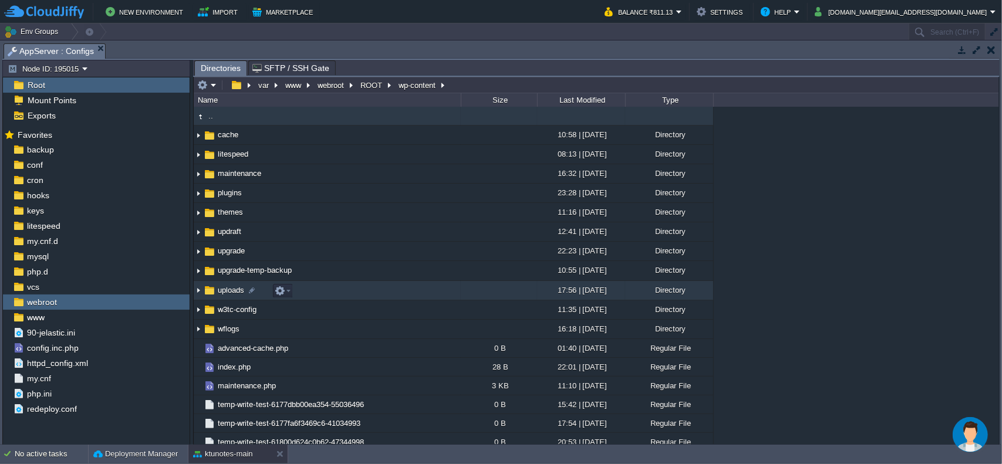
click at [234, 292] on span "uploads" at bounding box center [231, 290] width 30 height 10
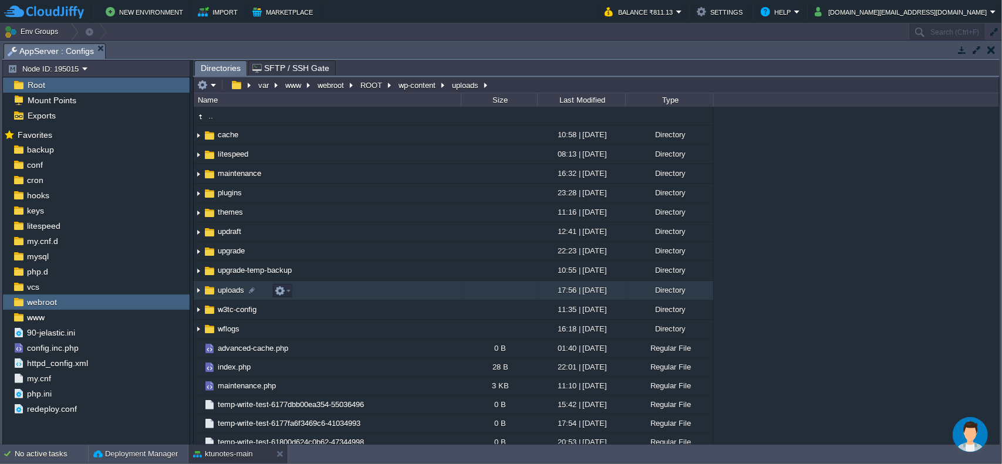
click at [234, 292] on span "uploads" at bounding box center [231, 290] width 30 height 10
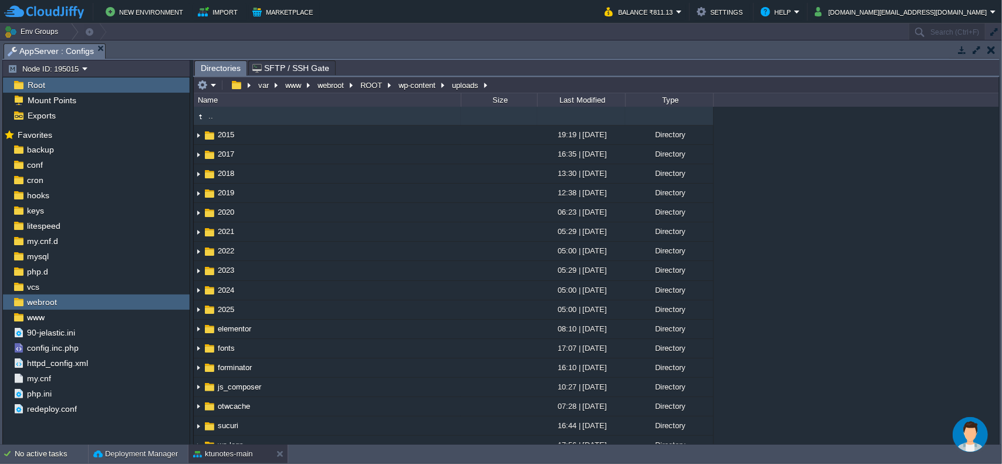
click at [583, 102] on div "Last Modified" at bounding box center [581, 99] width 87 height 13
click at [573, 96] on div "Last Modified" at bounding box center [581, 99] width 87 height 13
click at [378, 87] on button "ROOT" at bounding box center [372, 85] width 26 height 11
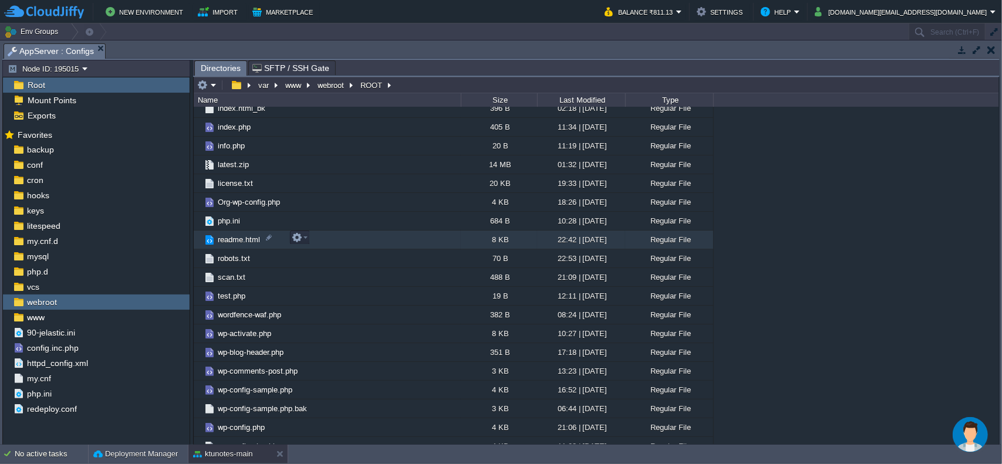
scroll to position [545, 0]
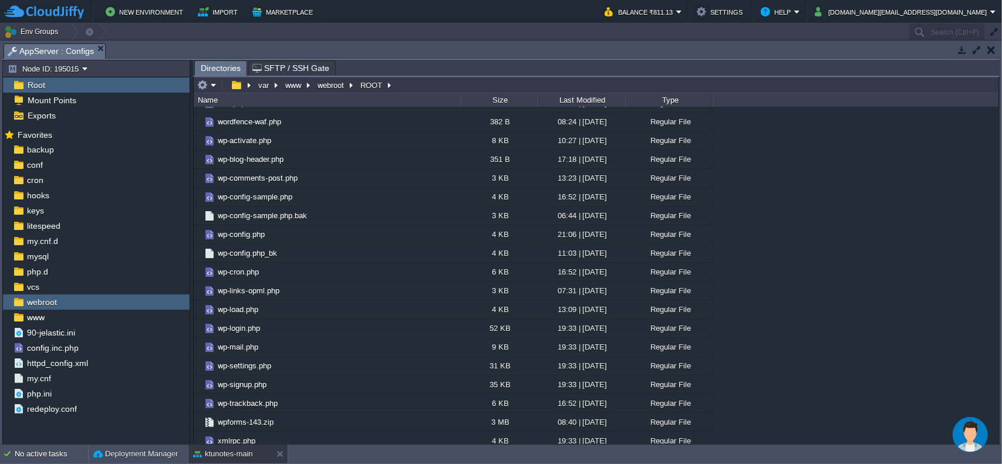
click at [958, 430] on img "Chat widget" at bounding box center [969, 434] width 35 height 35
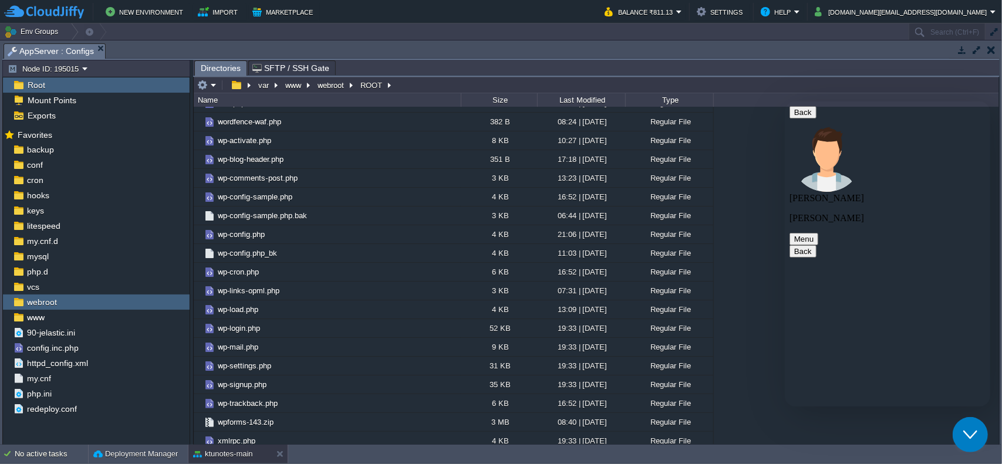
type textarea "when i tried to create a new post or edit already existing post or page its sho…"
